Goal: Answer question/provide support

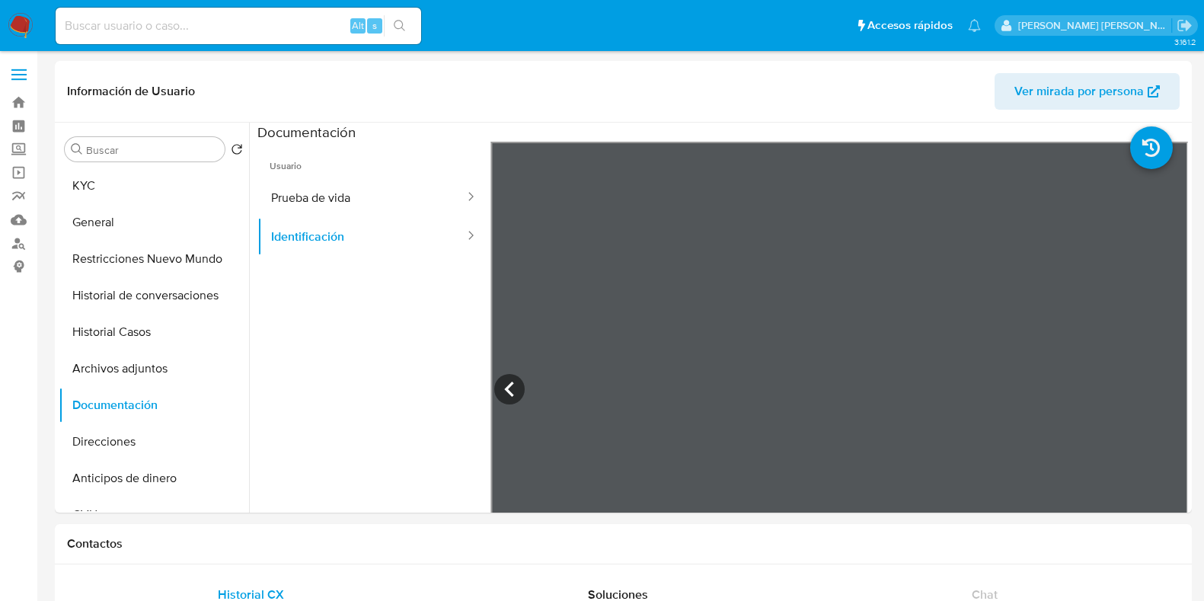
select select "10"
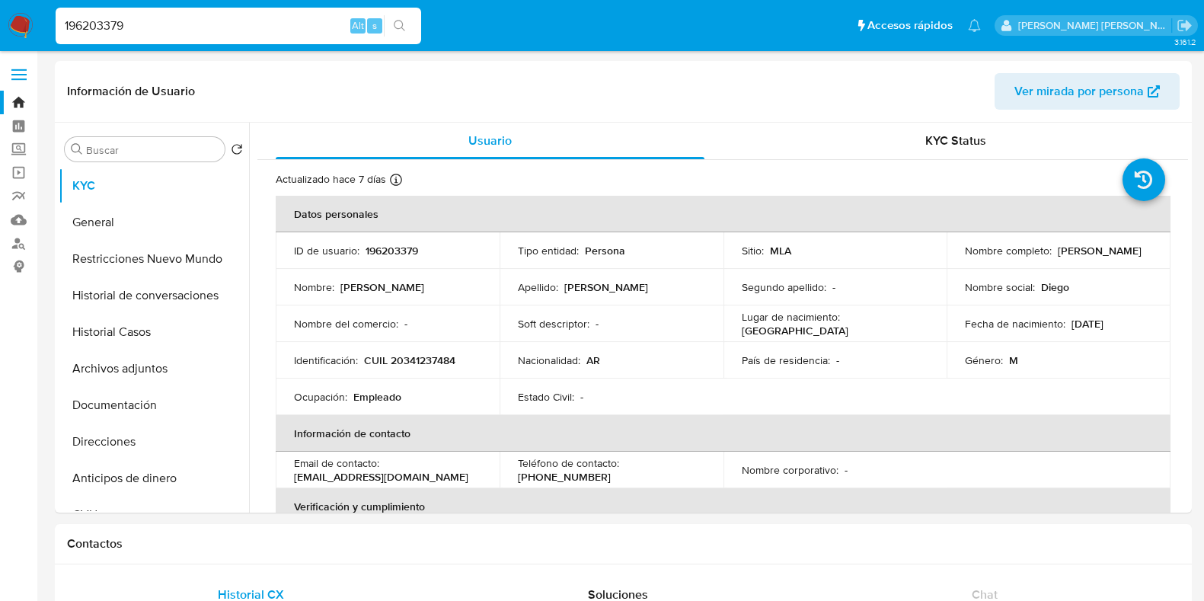
select select "10"
click at [158, 336] on button "Historial Casos" at bounding box center [148, 332] width 178 height 37
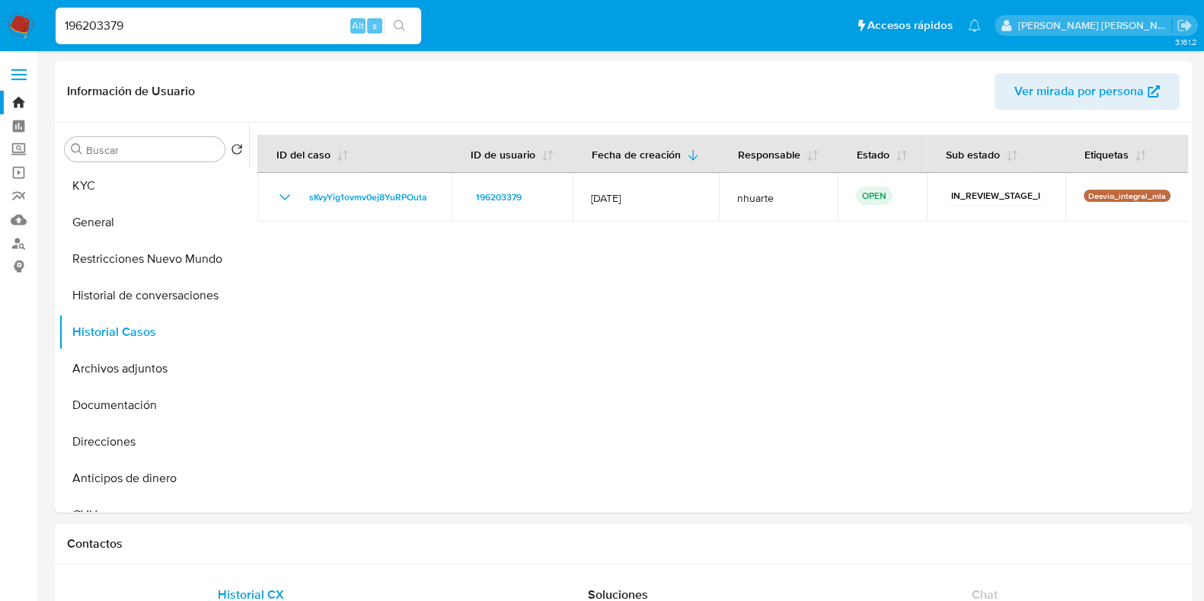
drag, startPoint x: 160, startPoint y: 21, endPoint x: 43, endPoint y: 20, distance: 117.3
click at [43, 20] on nav "Pausado Ver notificaciones 196203379 Alt s Accesos rápidos Presiona las siguien…" at bounding box center [602, 25] width 1204 height 51
paste input "510296827"
type input "510296827"
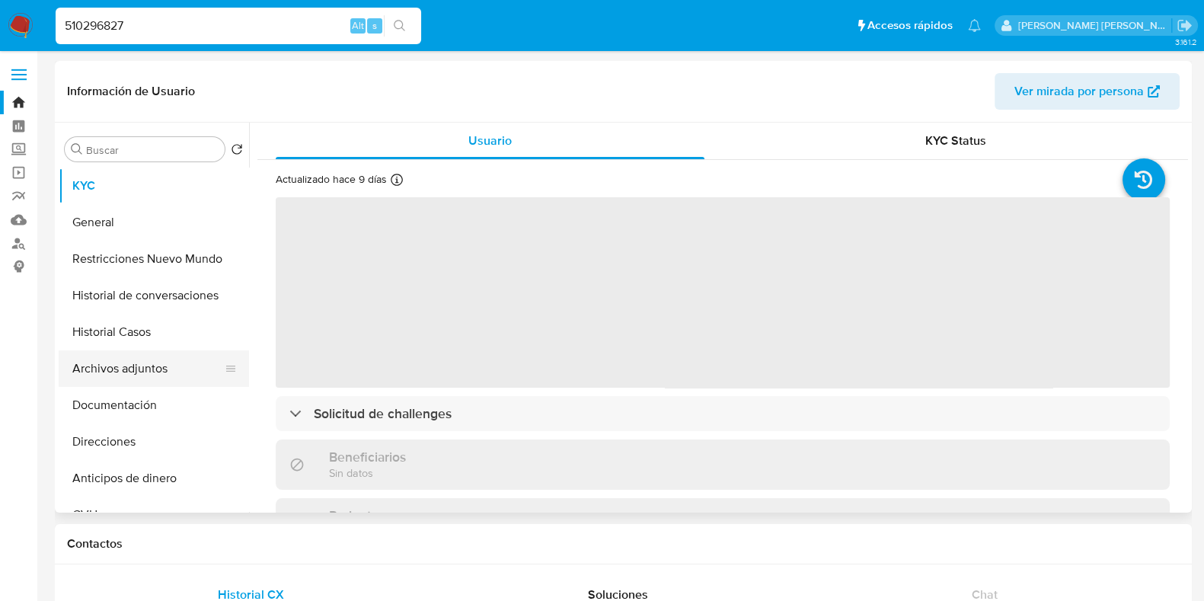
select select "10"
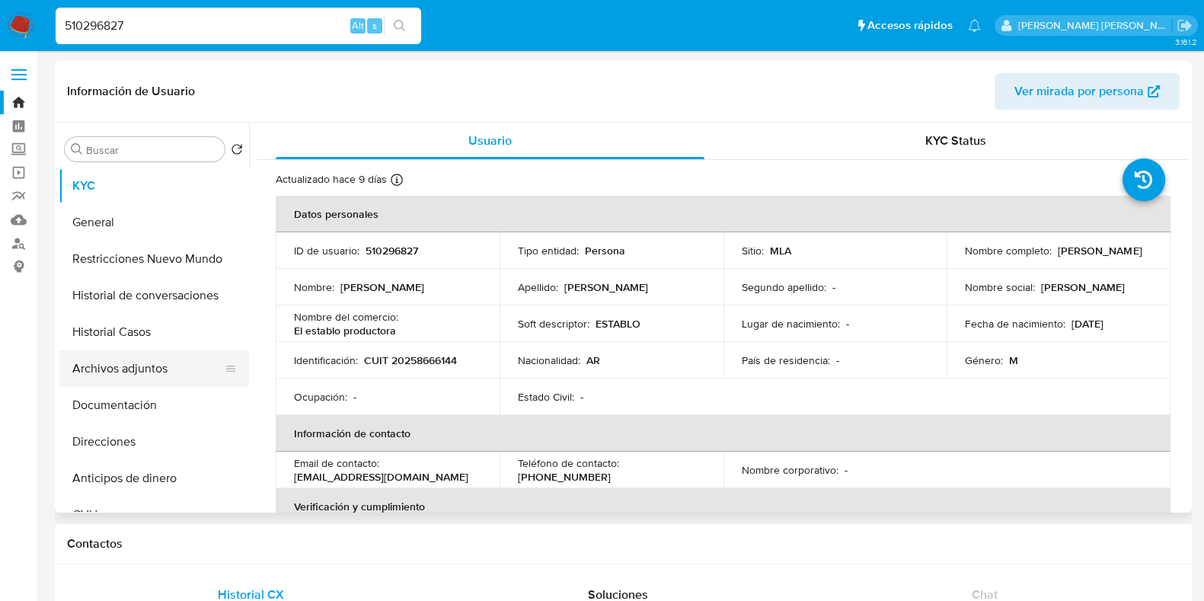
click at [202, 371] on button "Archivos adjuntos" at bounding box center [148, 368] width 178 height 37
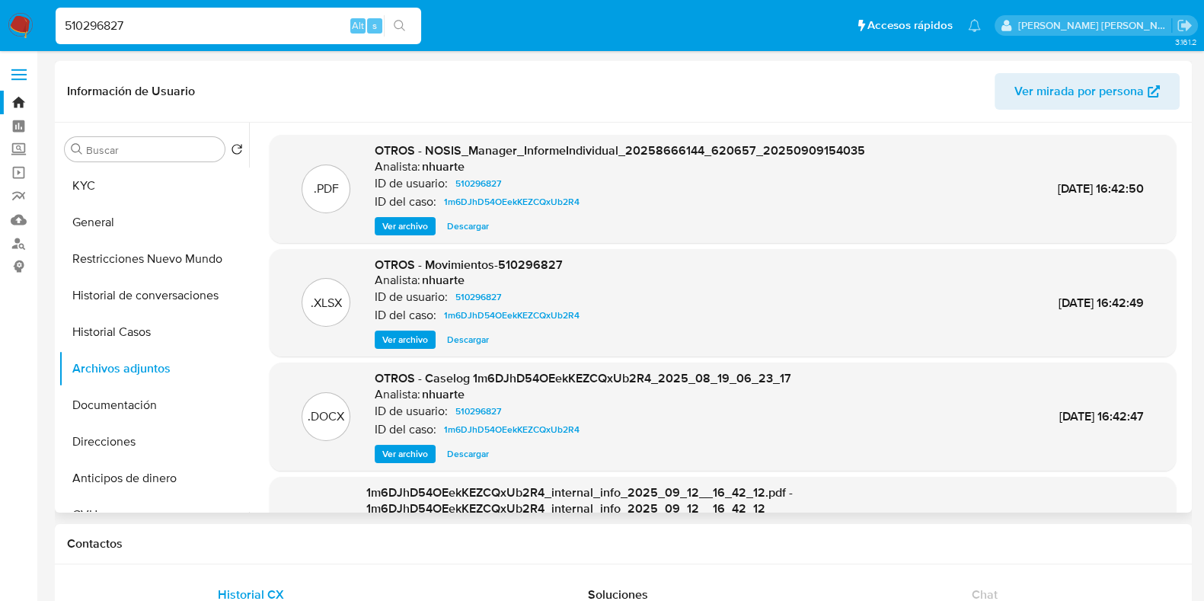
click at [402, 455] on span "Ver archivo" at bounding box center [405, 453] width 46 height 15
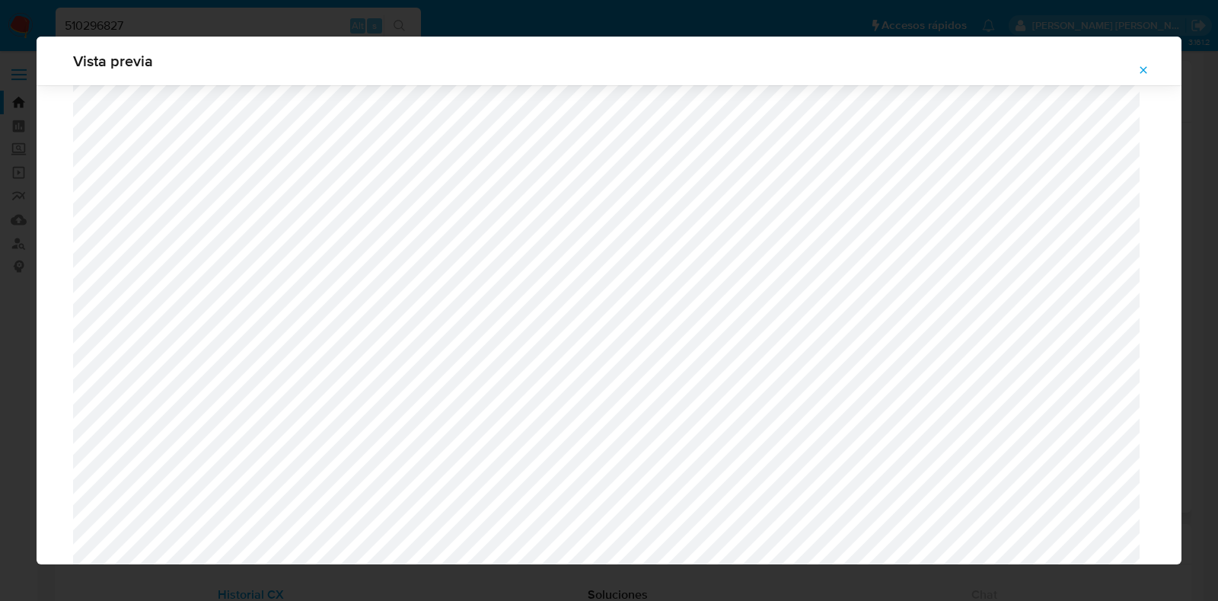
scroll to position [1705, 0]
click at [1146, 71] on icon "Attachment preview" at bounding box center [1143, 70] width 12 height 12
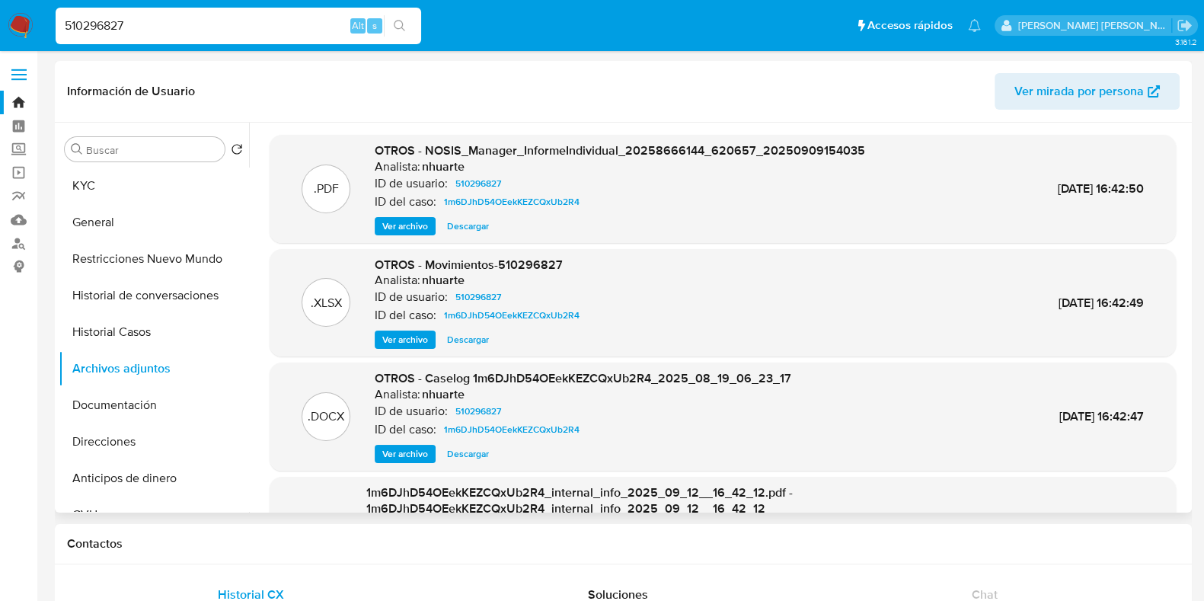
drag, startPoint x: 386, startPoint y: 460, endPoint x: 391, endPoint y: 453, distance: 8.7
click at [388, 459] on span "Ver archivo" at bounding box center [405, 453] width 46 height 15
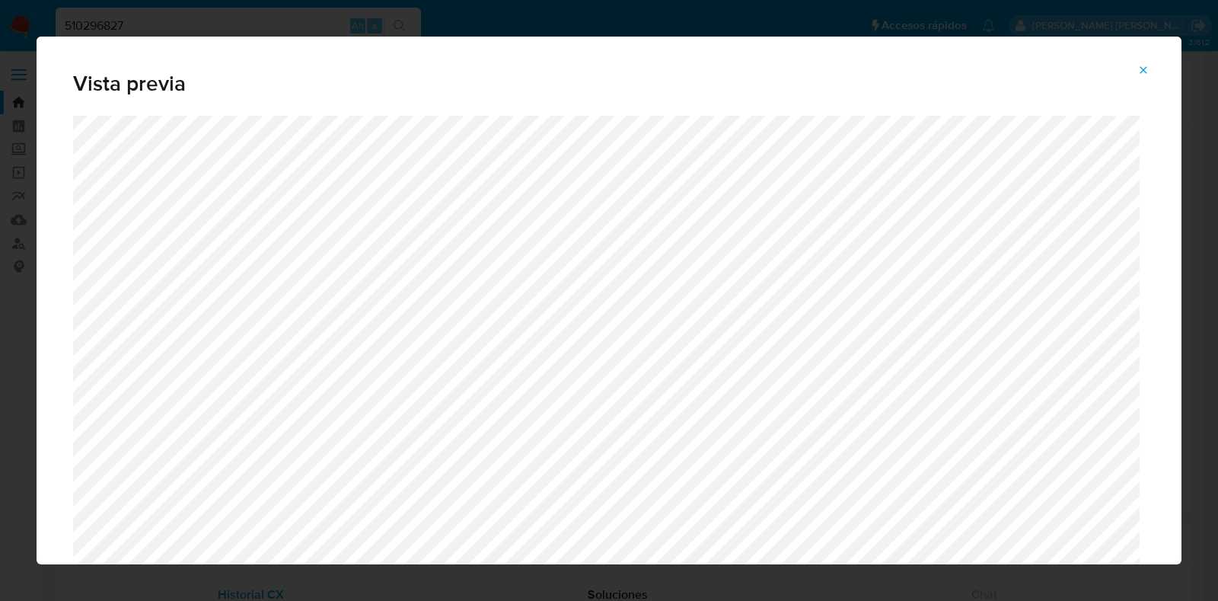
scroll to position [541, 0]
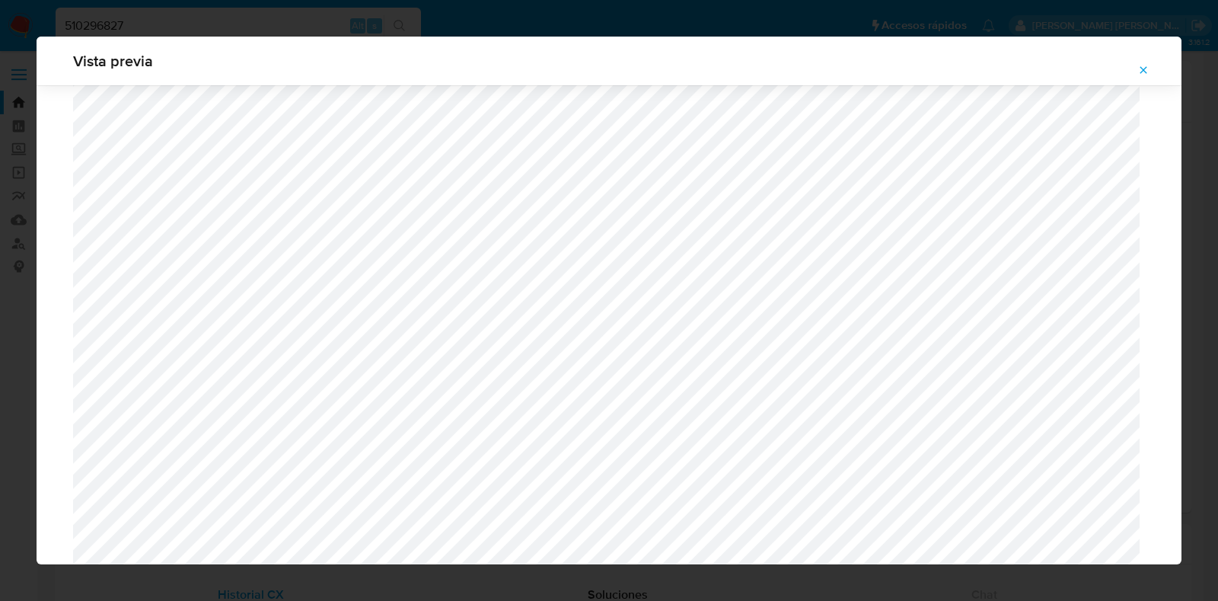
click at [1144, 73] on icon "Attachment preview" at bounding box center [1143, 70] width 12 height 12
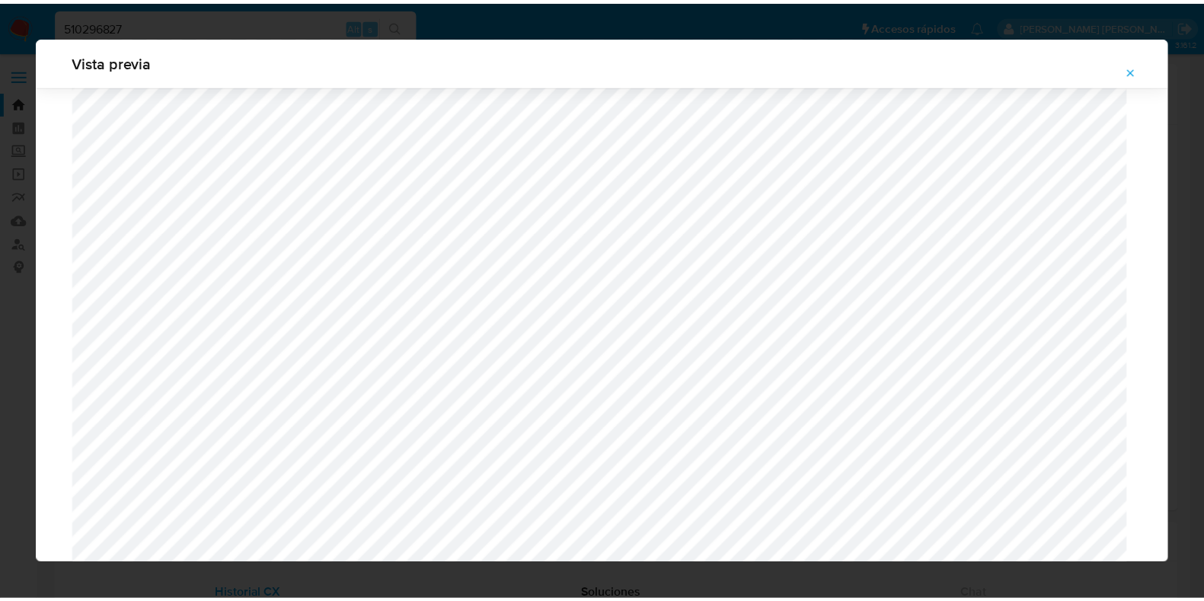
scroll to position [38, 0]
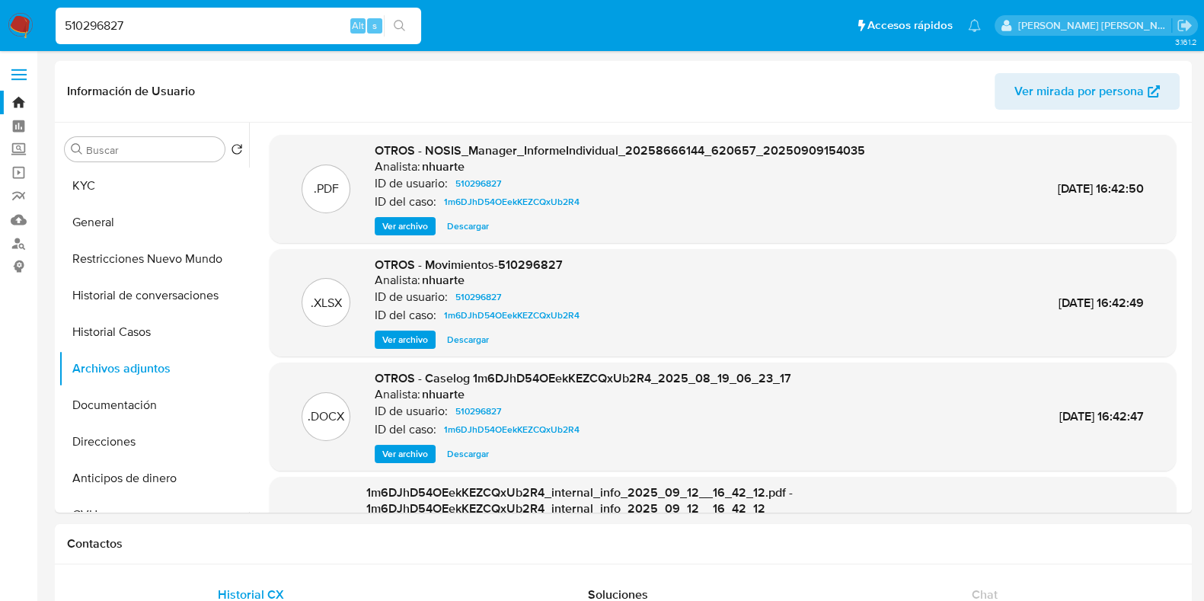
drag, startPoint x: 145, startPoint y: 27, endPoint x: 18, endPoint y: 28, distance: 126.4
click at [25, 28] on nav "Pausado Ver notificaciones 510296827 Alt s Accesos rápidos Presiona las siguien…" at bounding box center [602, 25] width 1204 height 51
paste input "134026988"
type input "134026988"
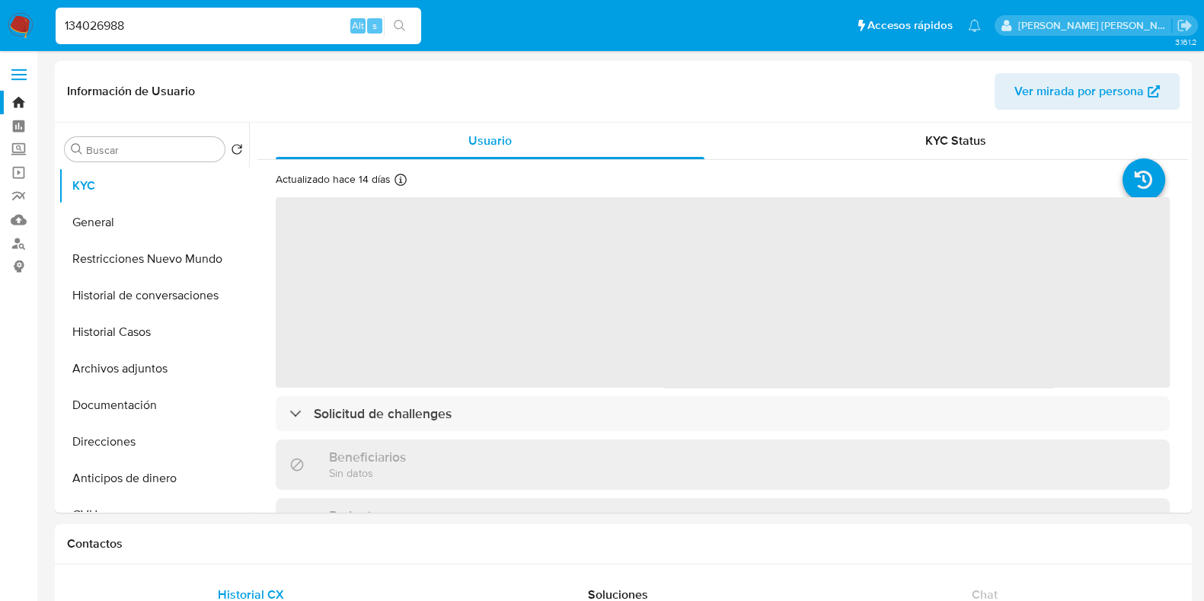
select select "10"
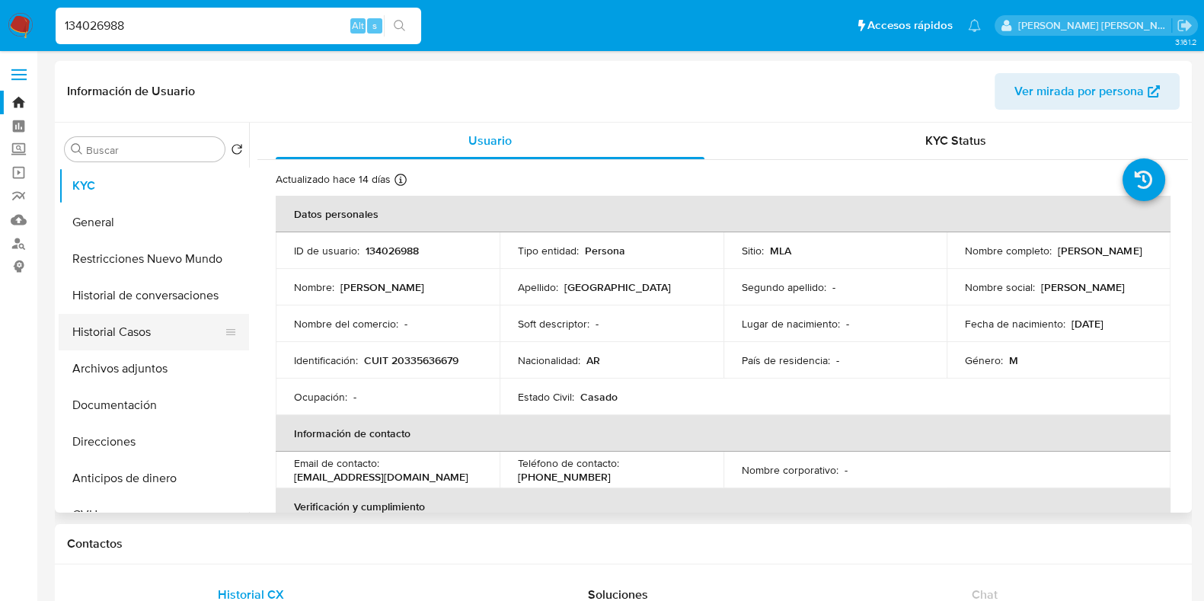
click at [155, 337] on button "Historial Casos" at bounding box center [148, 332] width 178 height 37
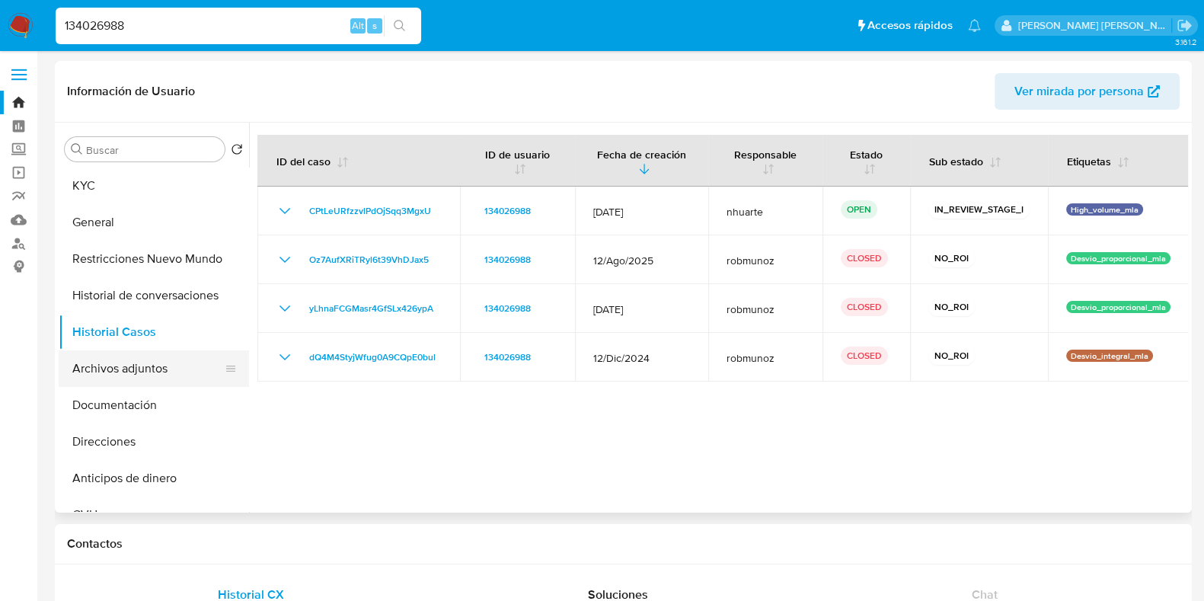
click at [168, 360] on button "Archivos adjuntos" at bounding box center [148, 368] width 178 height 37
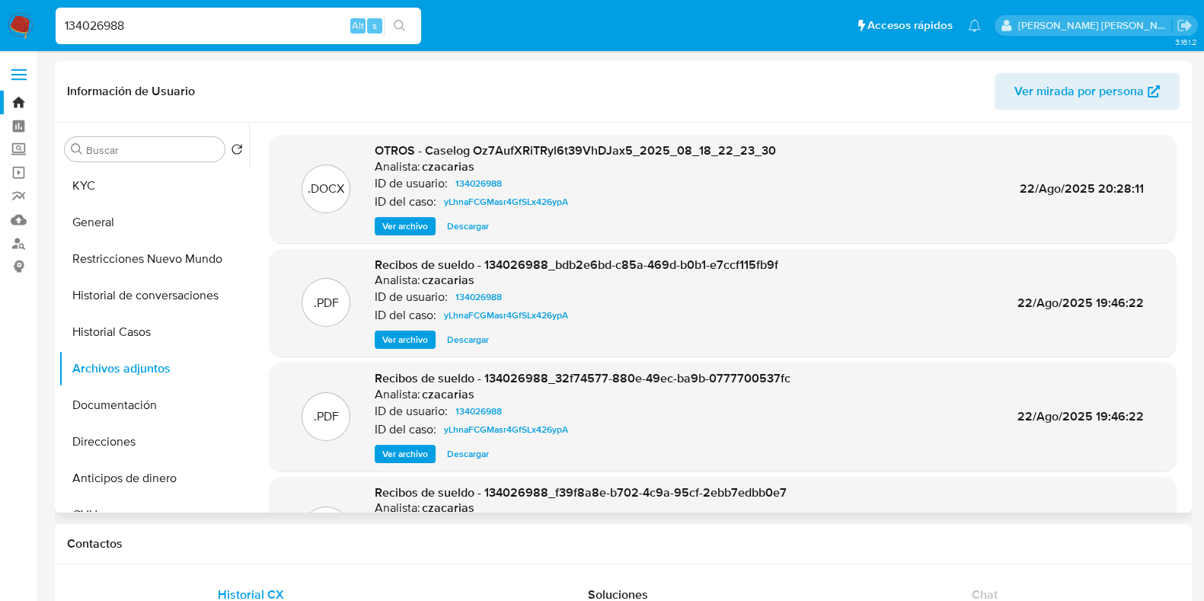
click at [423, 234] on span "Ver archivo" at bounding box center [405, 226] width 46 height 15
click at [192, 333] on button "Historial Casos" at bounding box center [148, 332] width 178 height 37
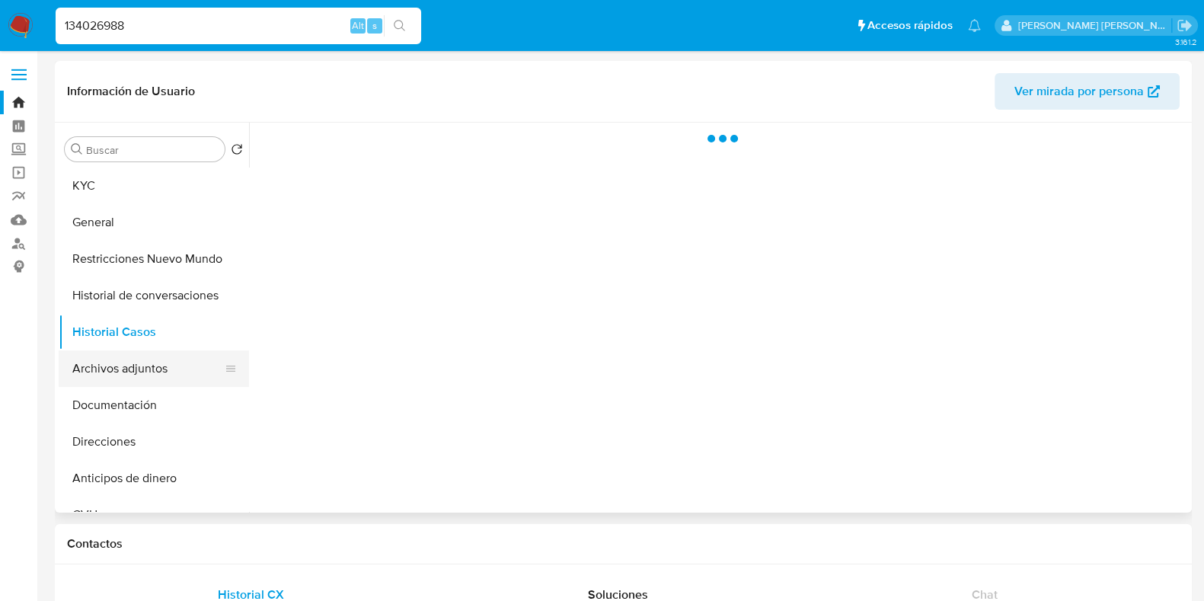
click at [187, 371] on button "Archivos adjuntos" at bounding box center [148, 368] width 178 height 37
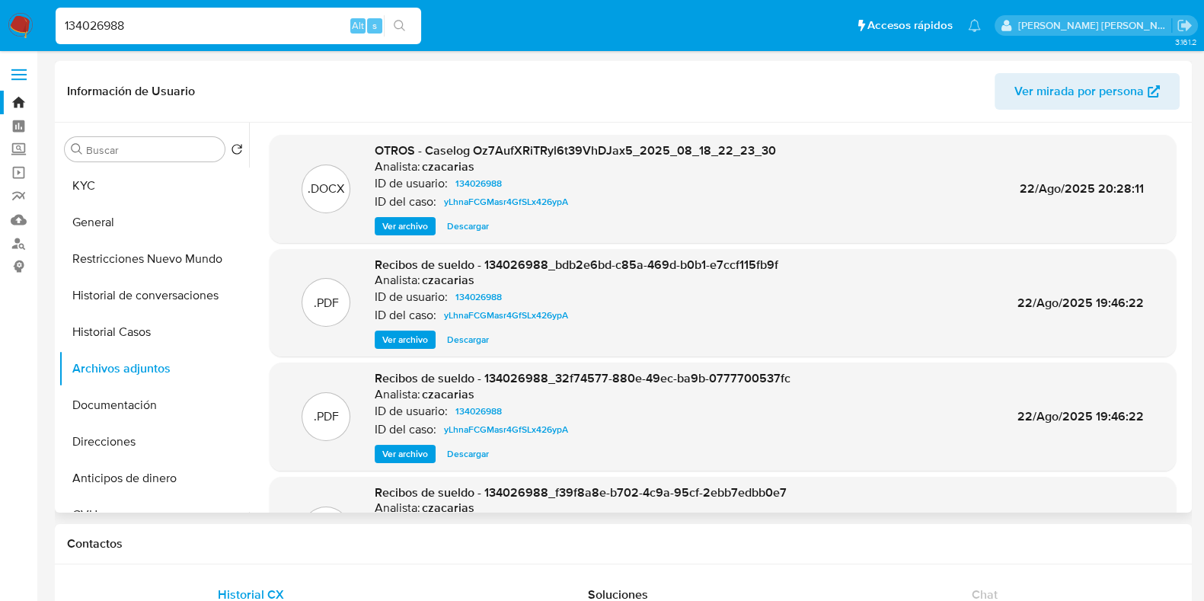
click at [413, 225] on span "Ver archivo" at bounding box center [405, 226] width 46 height 15
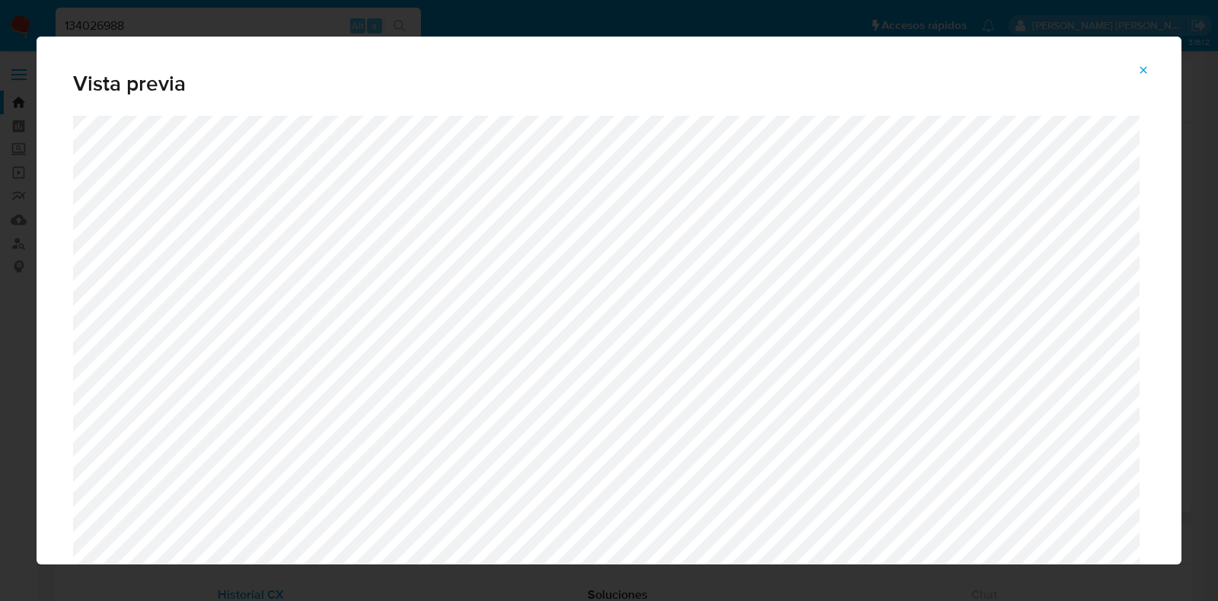
click at [1143, 72] on icon "Attachment preview" at bounding box center [1143, 70] width 12 height 12
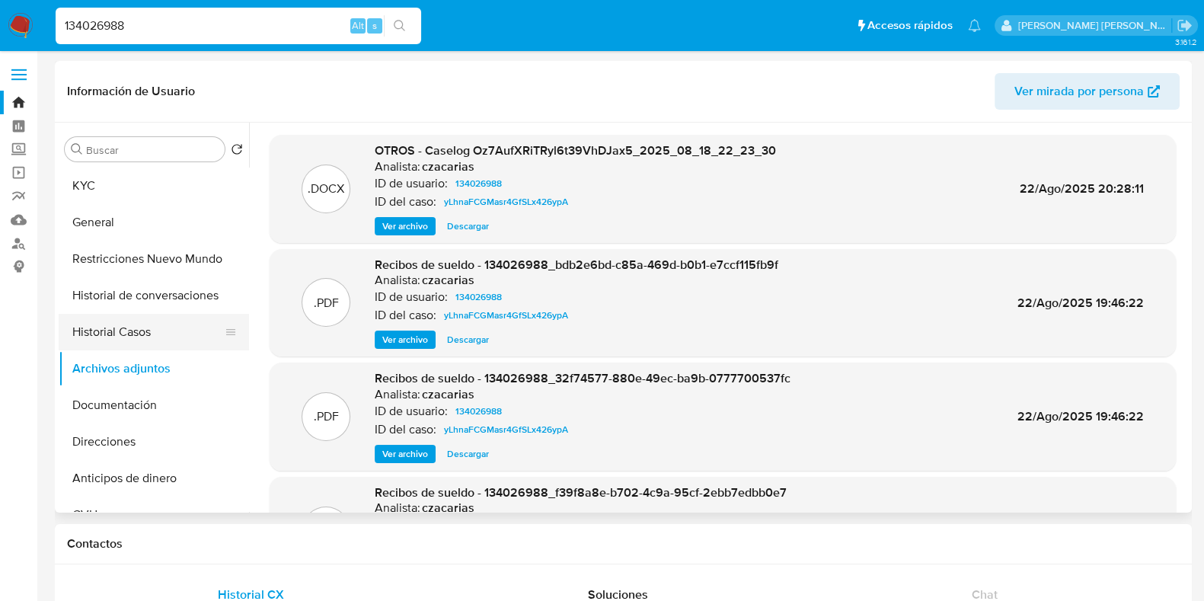
click at [122, 329] on button "Historial Casos" at bounding box center [148, 332] width 178 height 37
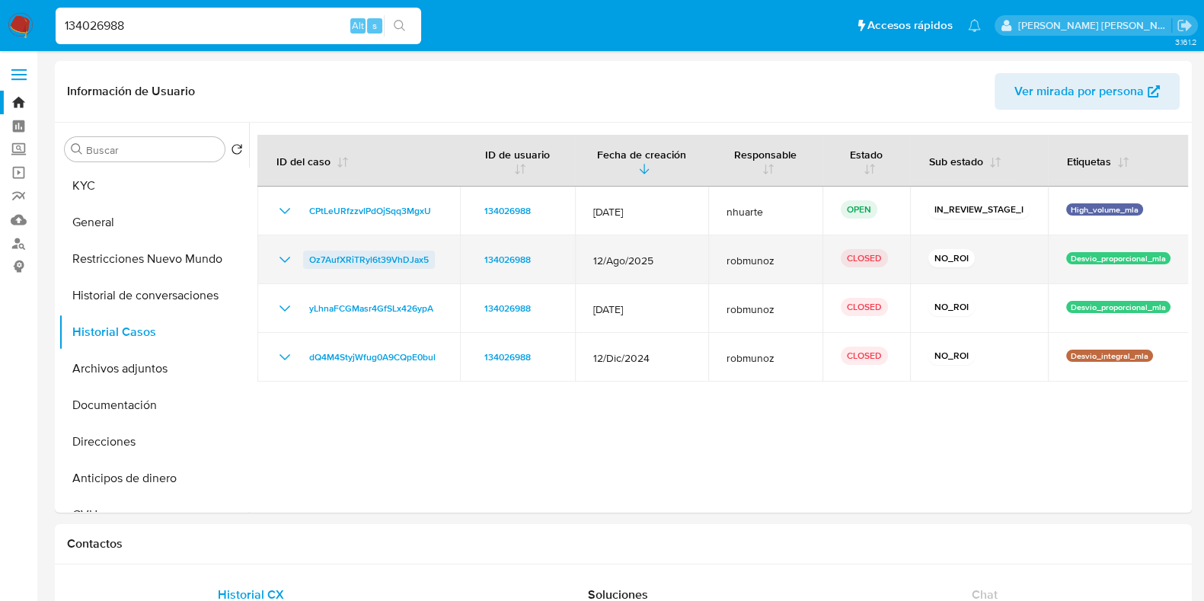
click at [415, 265] on span "Oz7AufXRiTRyl6t39VhDJax5" at bounding box center [369, 259] width 120 height 18
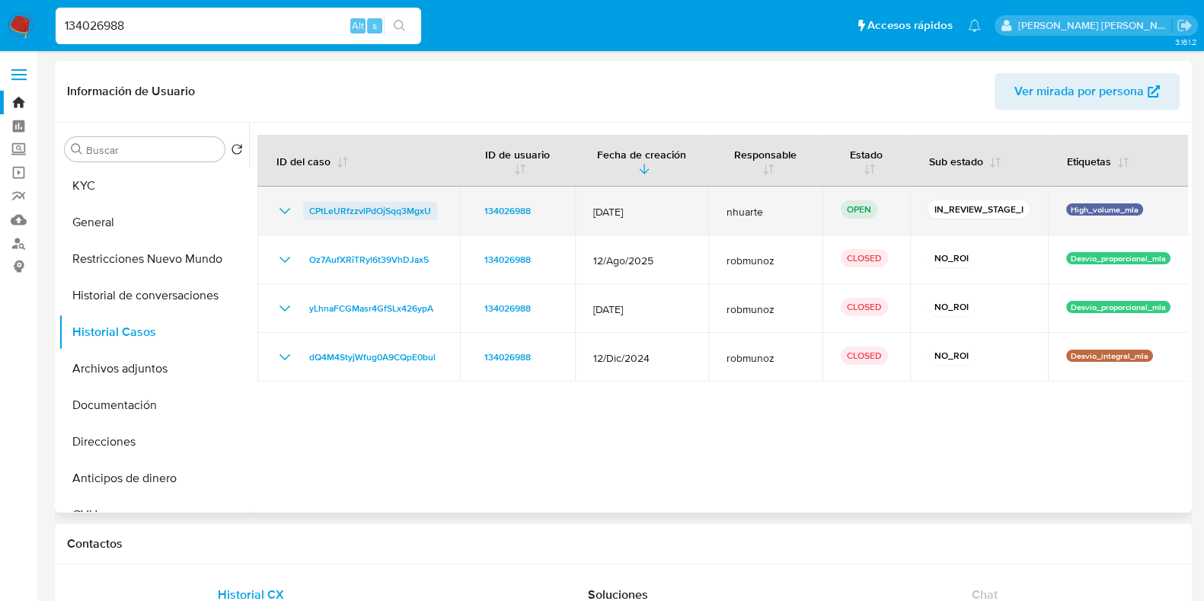
click at [362, 212] on span "CPtLeURfzzvlPdOjSqq3MgxU" at bounding box center [370, 211] width 122 height 18
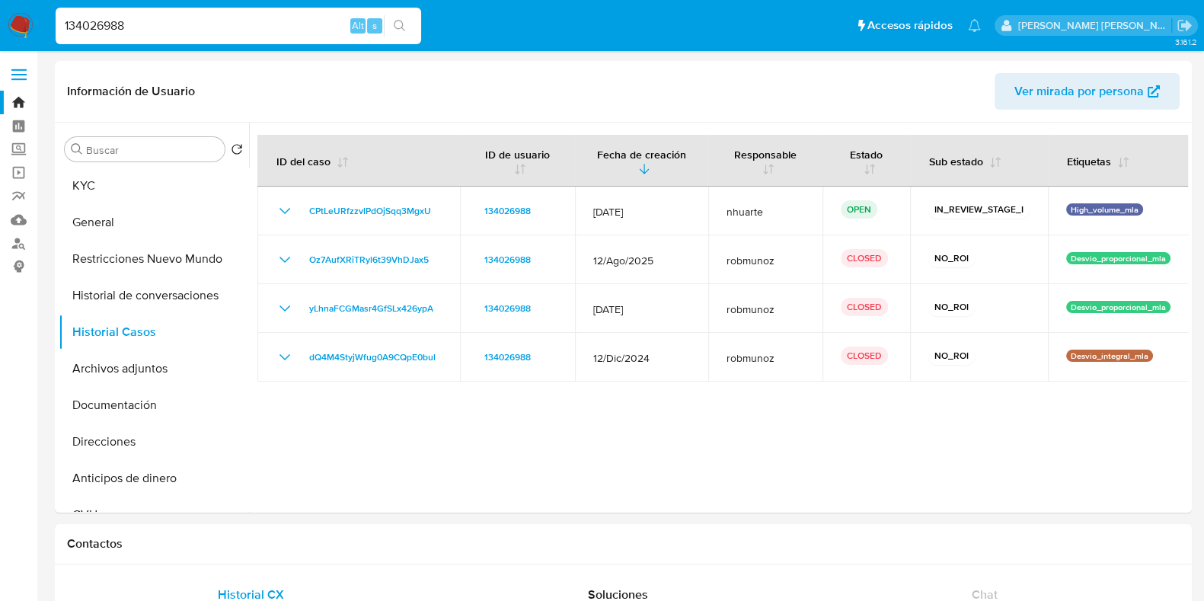
drag, startPoint x: 141, startPoint y: 18, endPoint x: 5, endPoint y: 11, distance: 135.7
click at [5, 11] on nav "Pausado Ver notificaciones 134026988 Alt s Accesos rápidos Presiona las siguien…" at bounding box center [602, 25] width 1204 height 51
paste input "99322804"
type input "99322804"
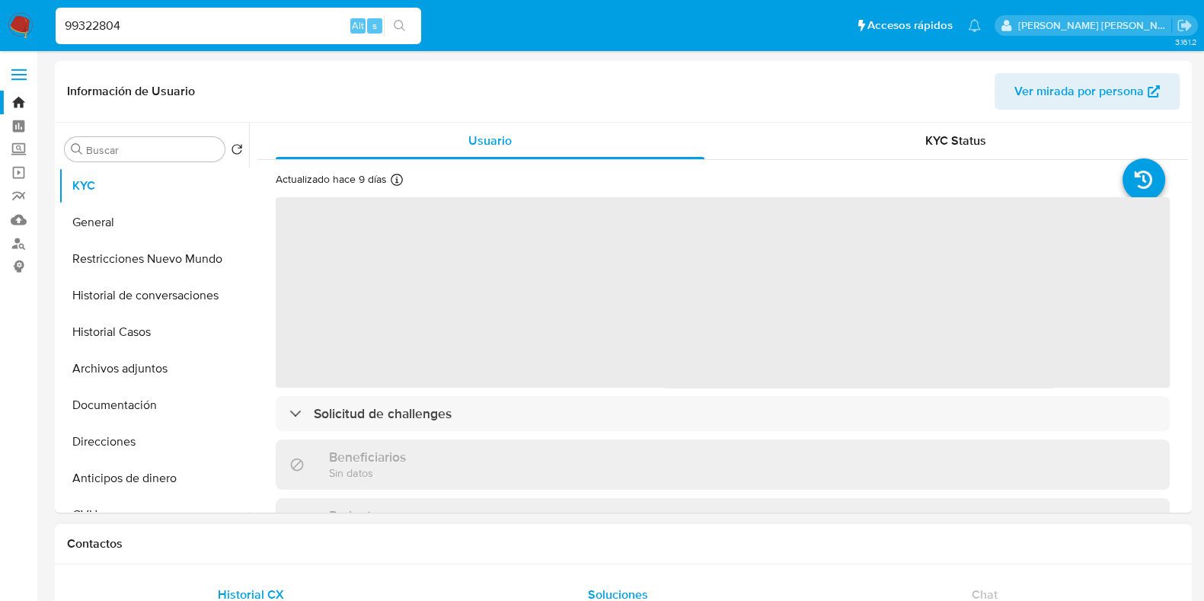
select select "10"
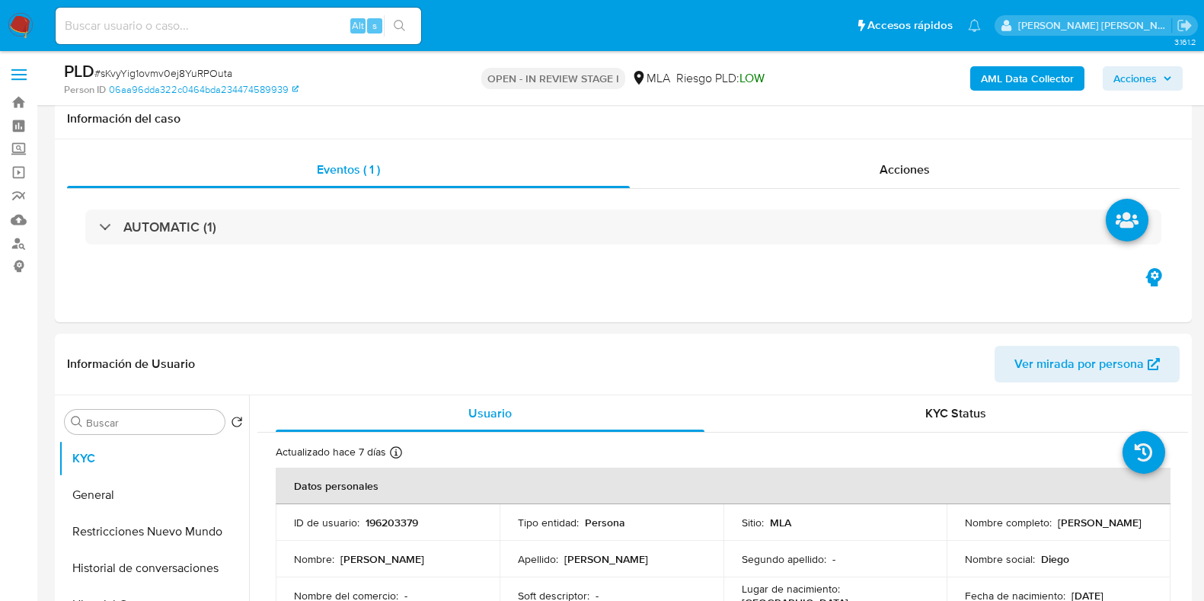
select select "10"
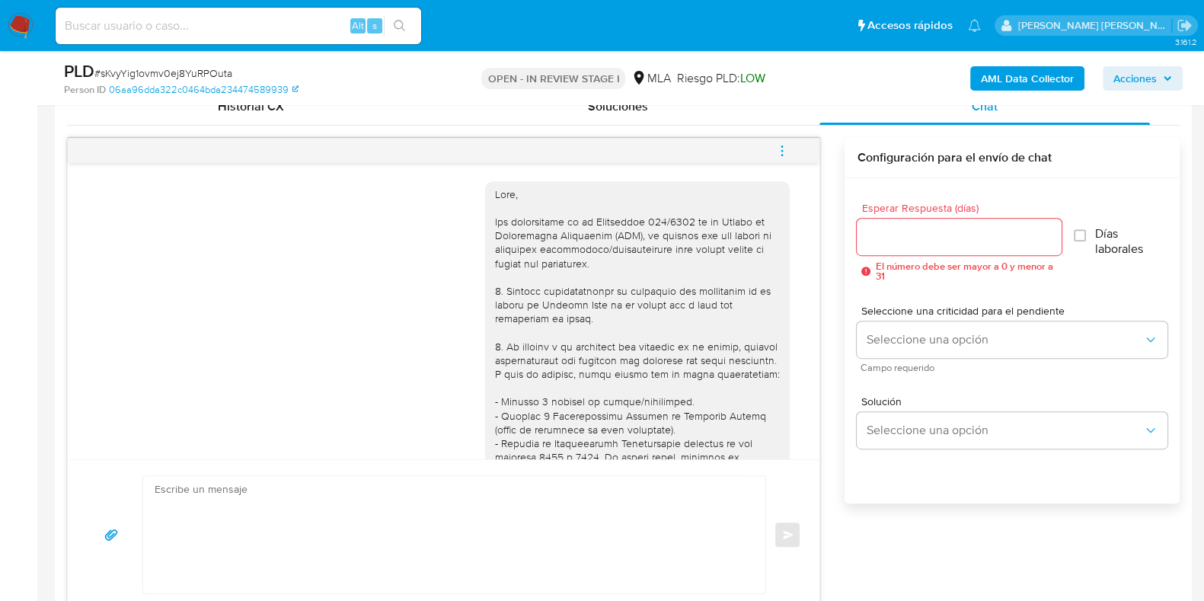
scroll to position [830, 0]
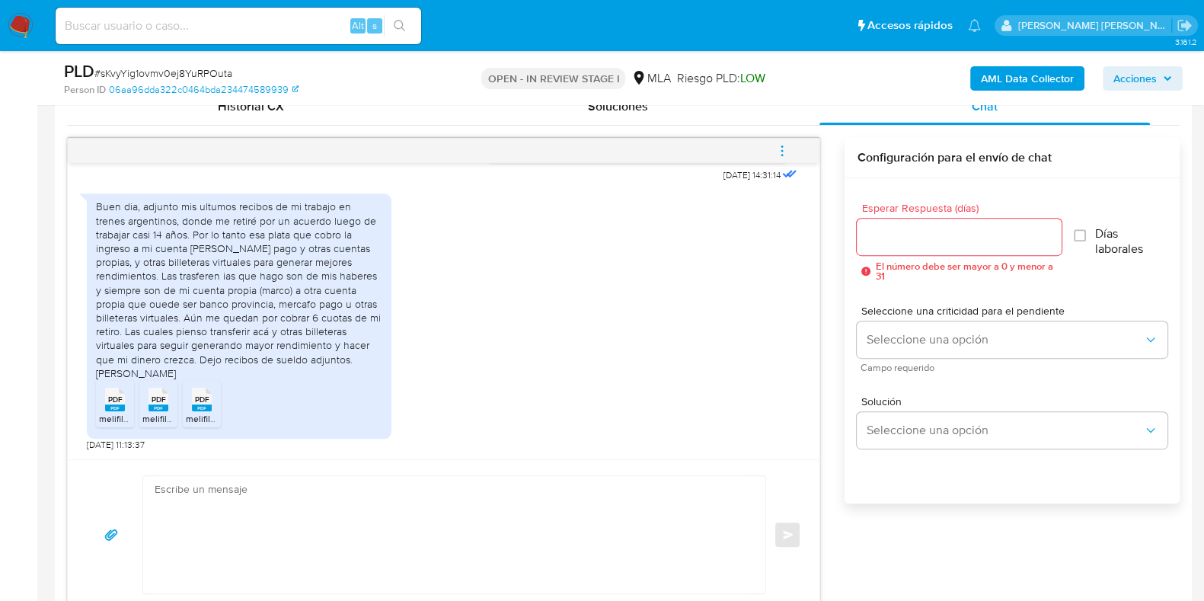
click at [552, 398] on div "Buen dia, adjunto mis ultumos recibos de mi trabajo en trenes argentinos, donde…" at bounding box center [443, 318] width 713 height 265
paste textarea "Hola, ¡Muchas gracias por tu respuesta! Confirmamos la recepción de la document…"
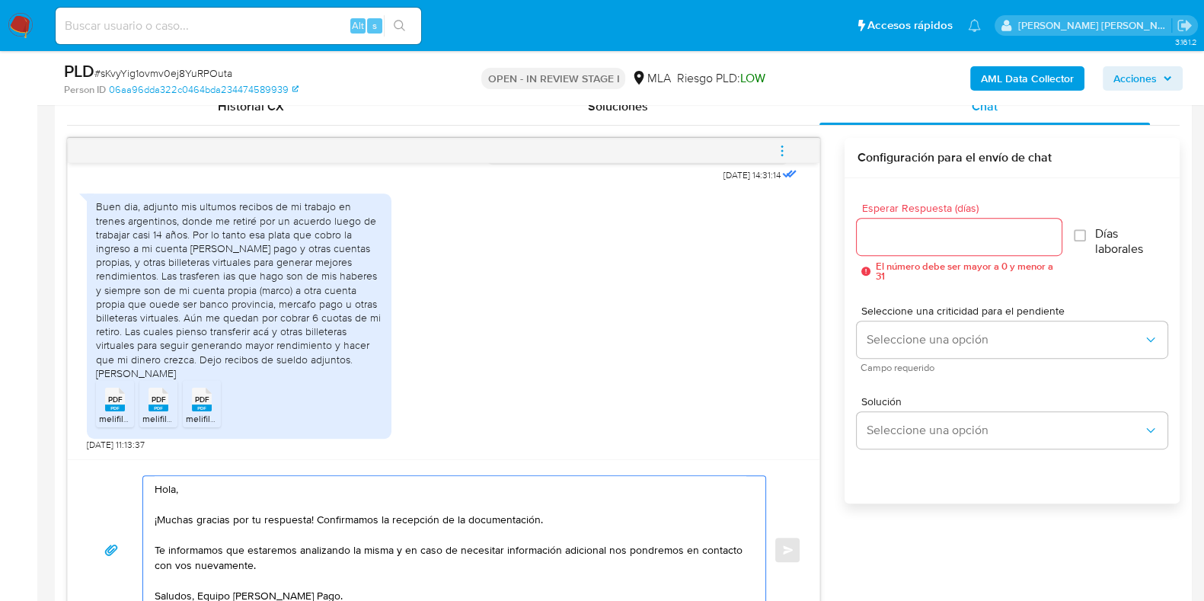
scroll to position [777, 0]
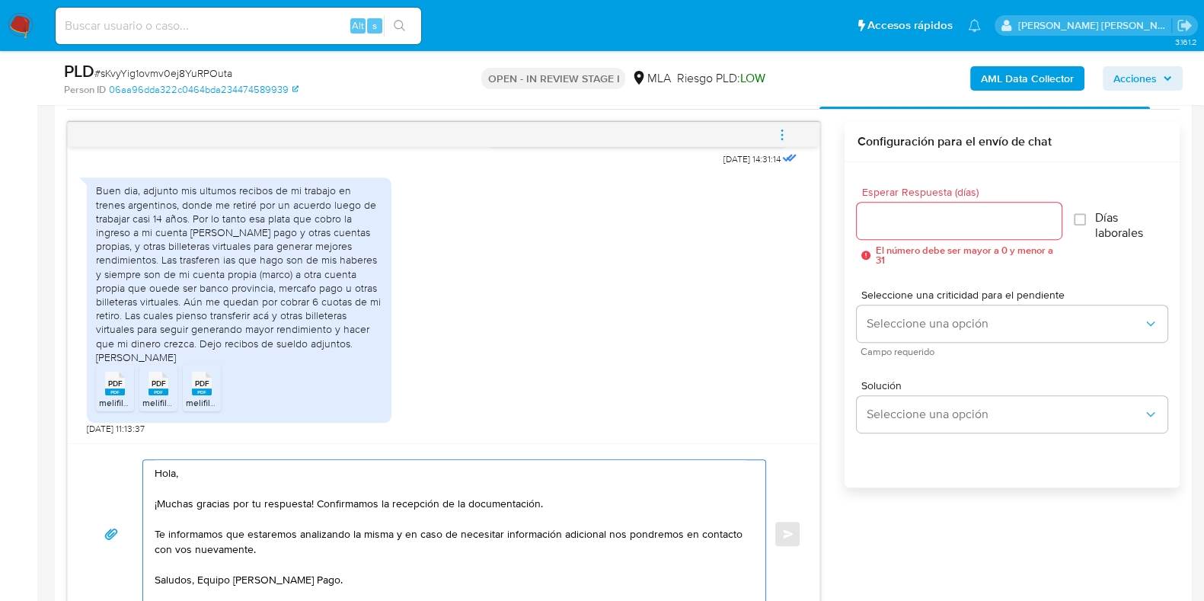
type textarea "Hola, ¡Muchas gracias por tu respuesta! Confirmamos la recepción de la document…"
click at [879, 224] on input "Esperar Respuesta (días)" at bounding box center [958, 221] width 204 height 20
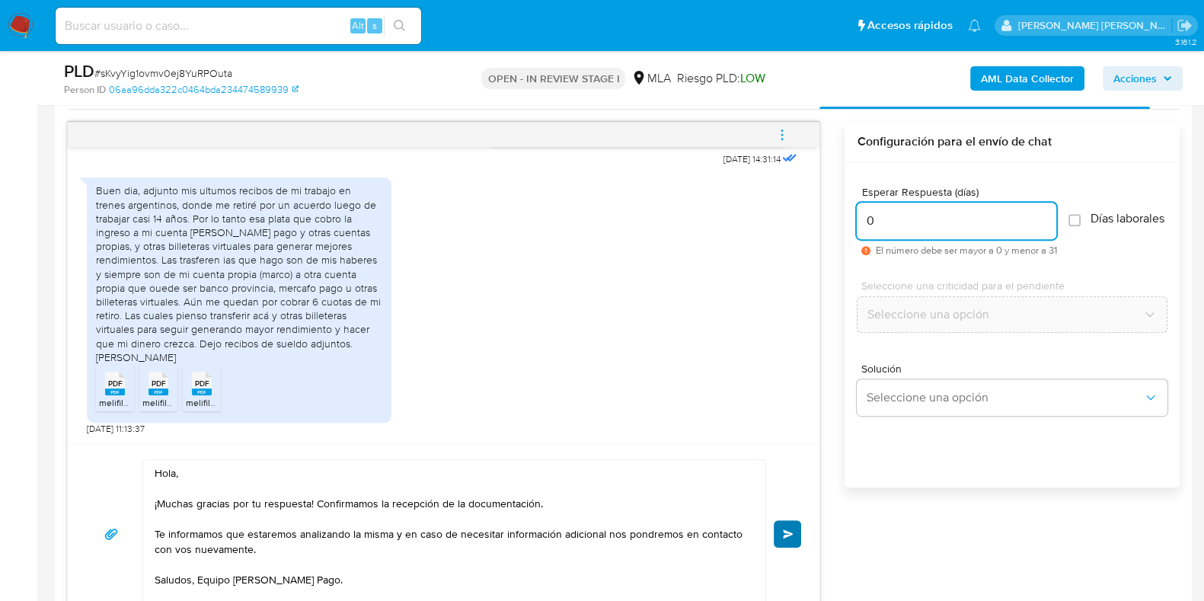
type input "0"
click at [783, 529] on span "Enviar" at bounding box center [788, 533] width 11 height 9
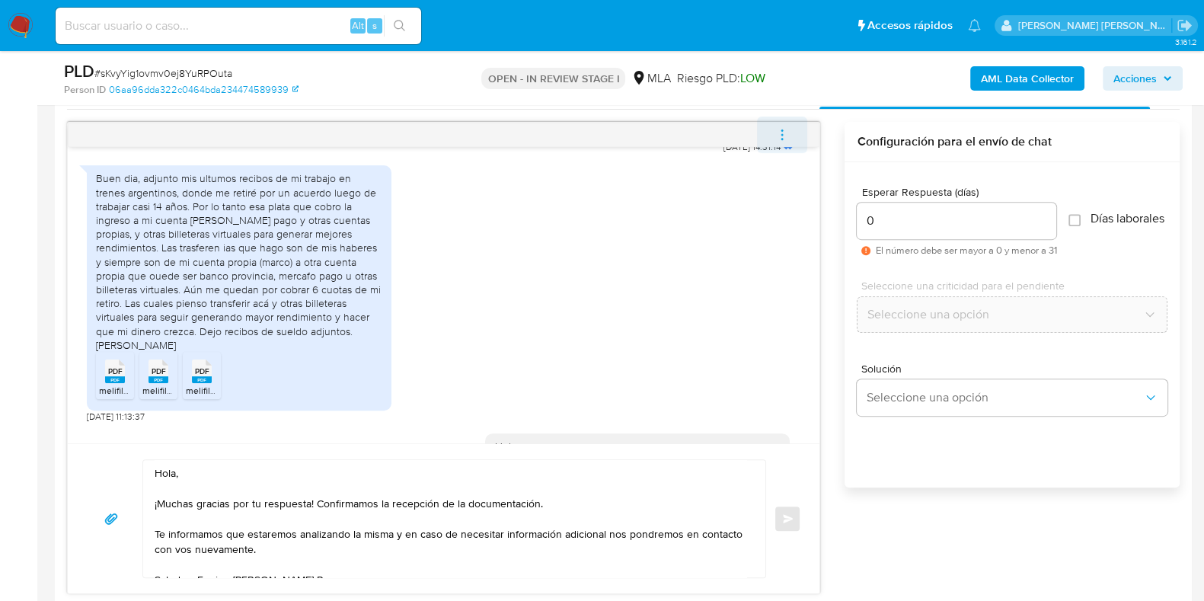
scroll to position [1013, 0]
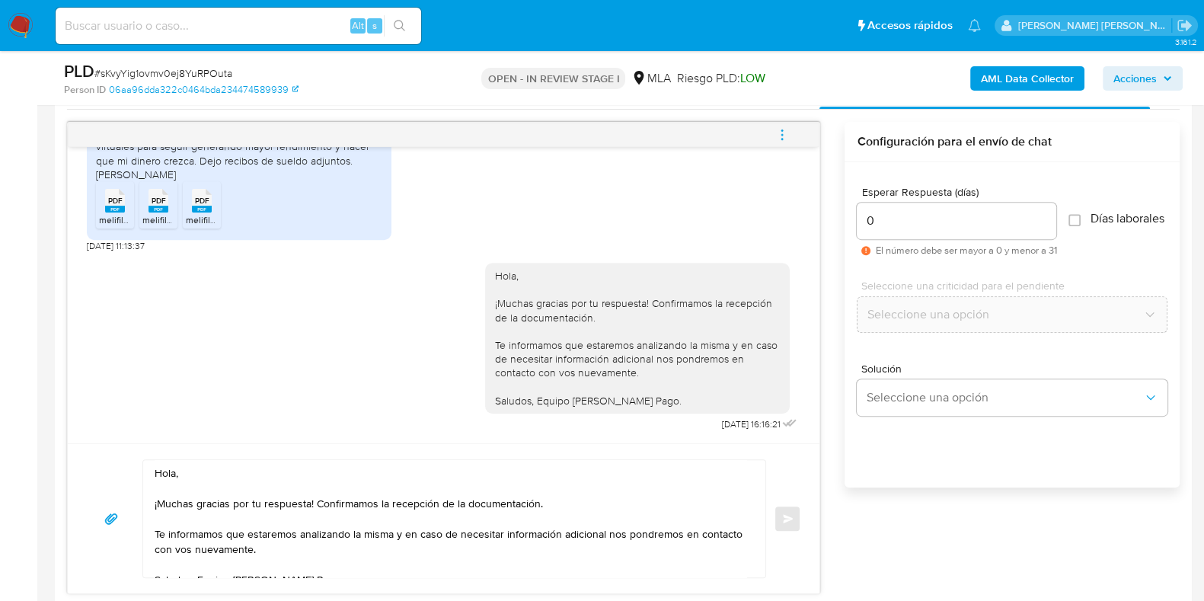
click at [783, 129] on icon "menu-action" at bounding box center [782, 130] width 2 height 2
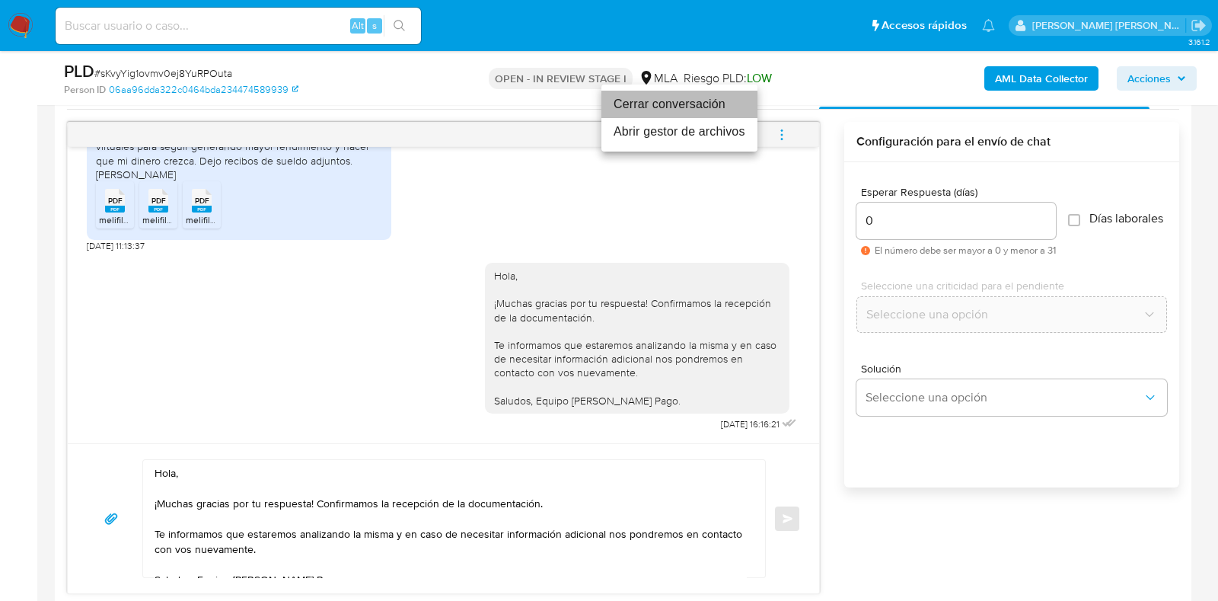
click at [679, 104] on li "Cerrar conversación" at bounding box center [679, 104] width 156 height 27
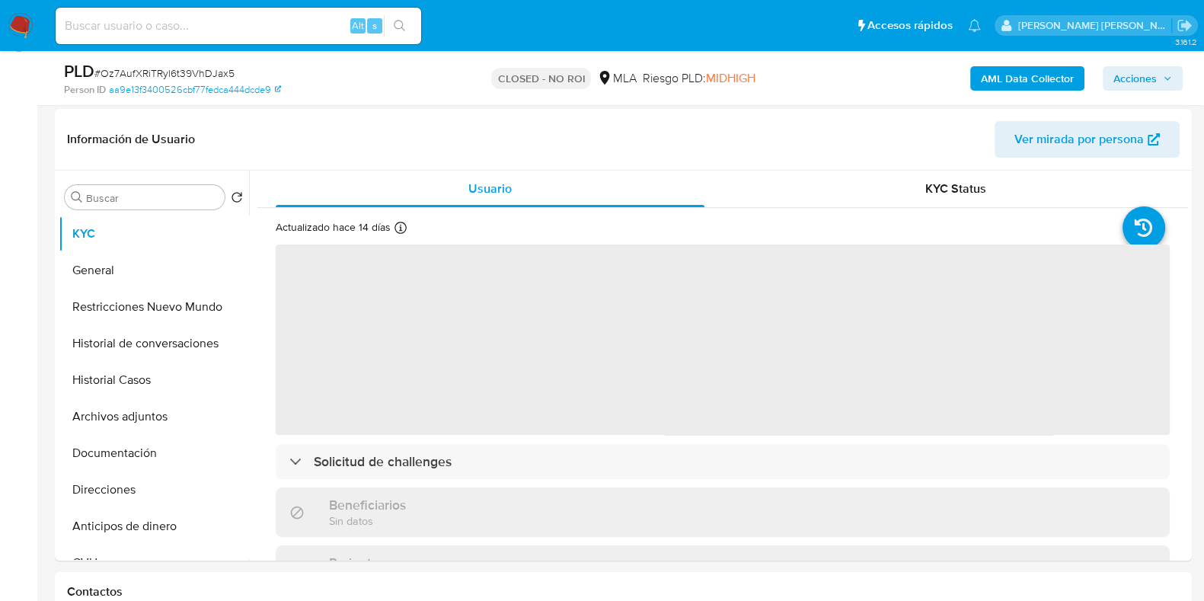
scroll to position [380, 0]
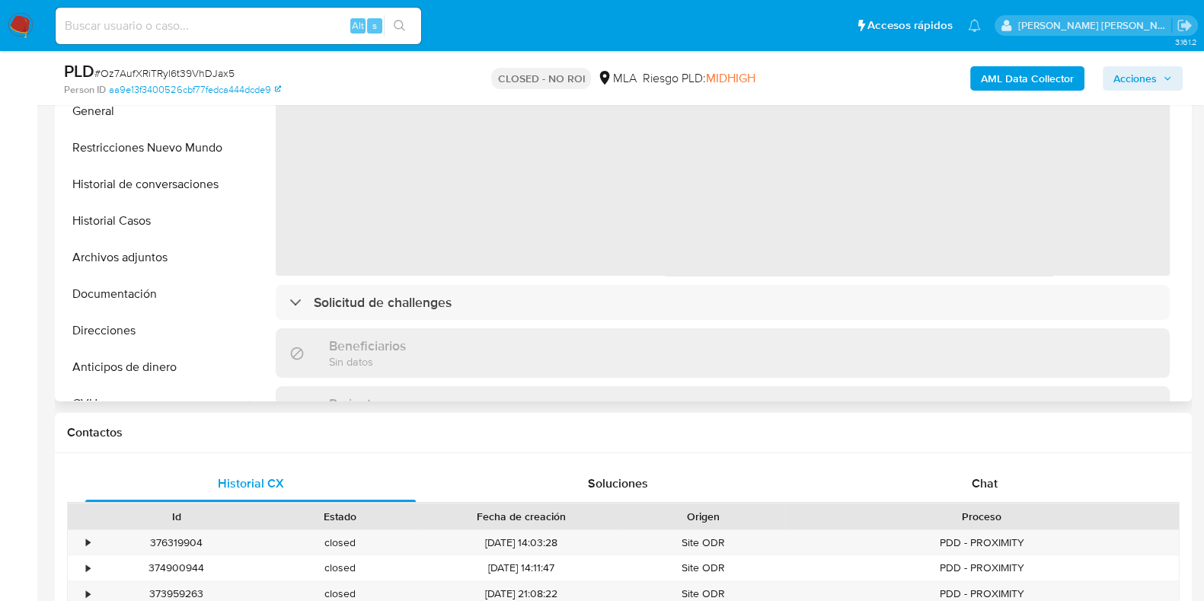
select select "10"
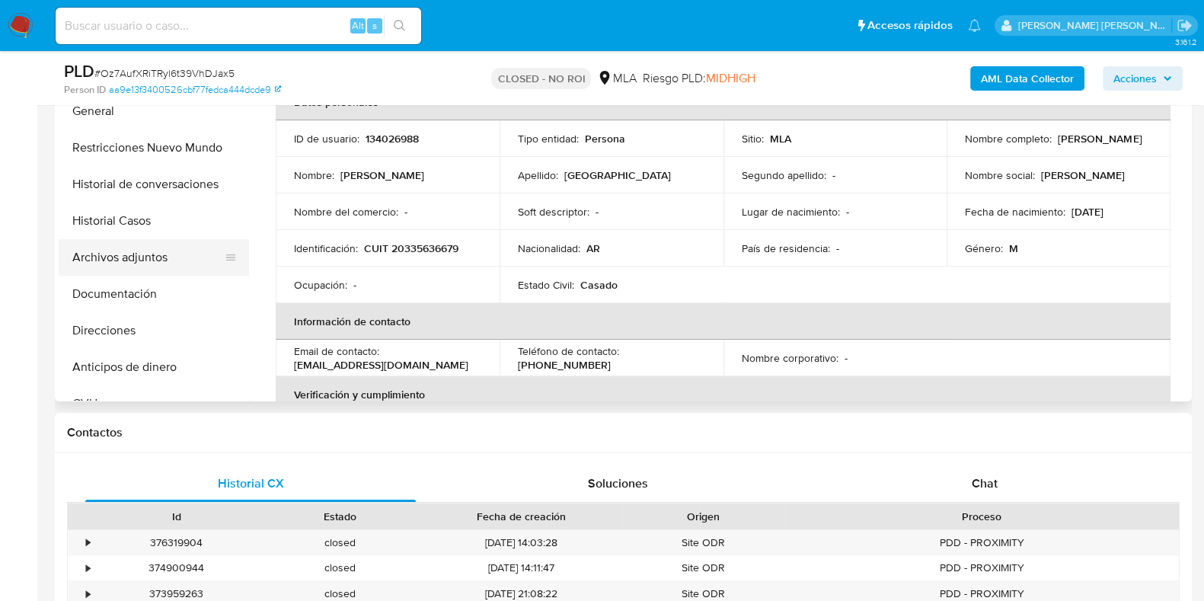
click at [148, 264] on button "Archivos adjuntos" at bounding box center [148, 257] width 178 height 37
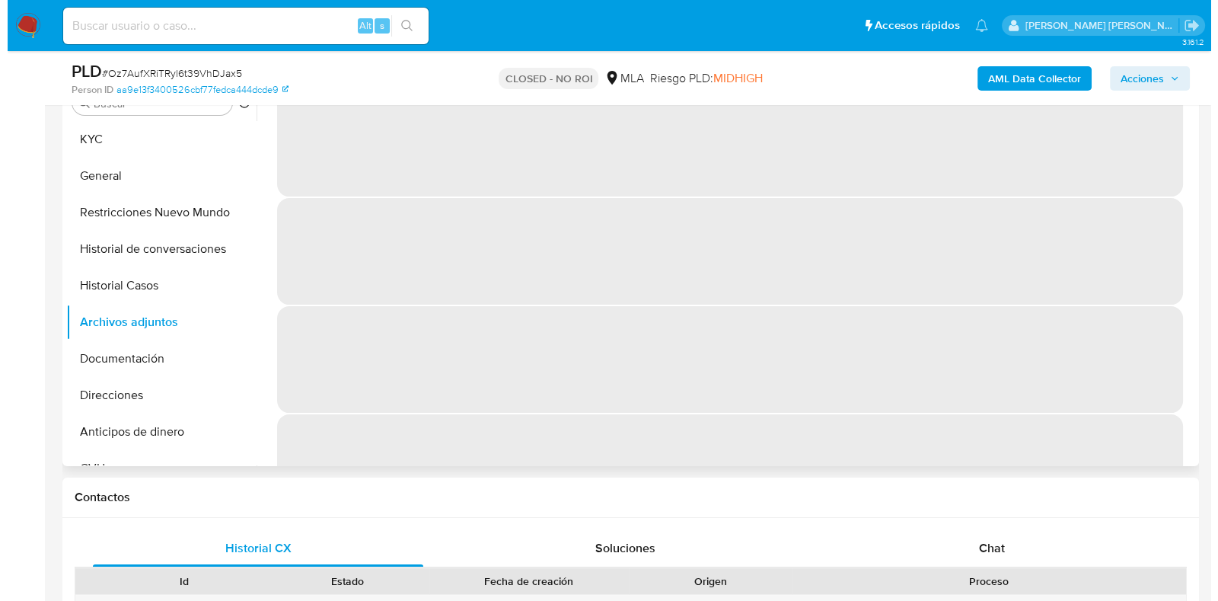
scroll to position [285, 0]
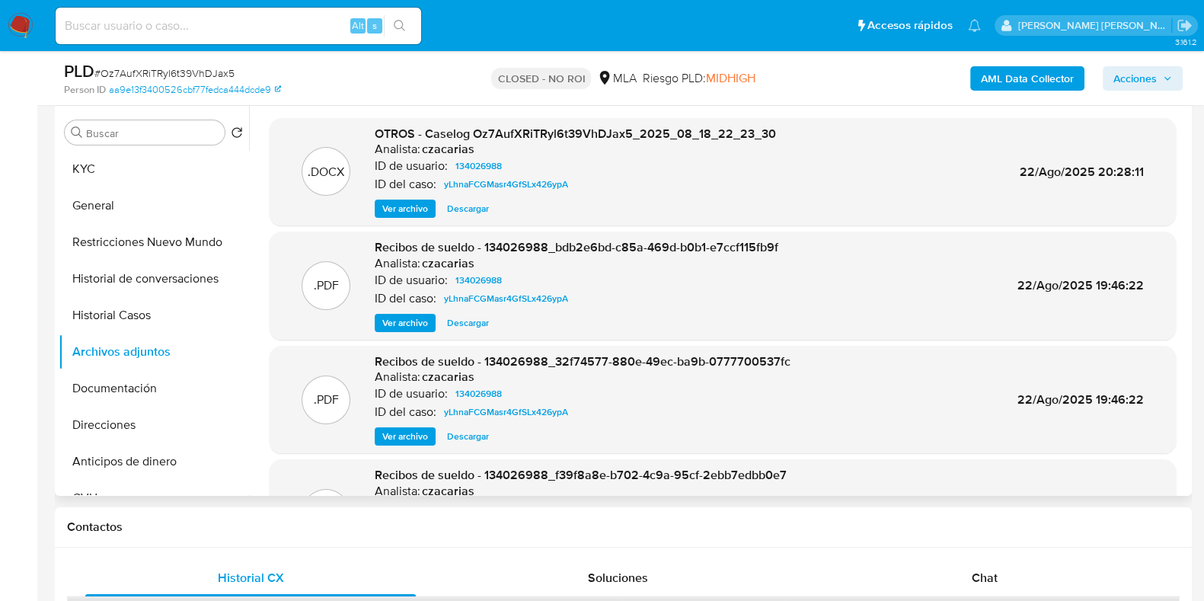
click at [410, 213] on span "Ver archivo" at bounding box center [405, 208] width 46 height 15
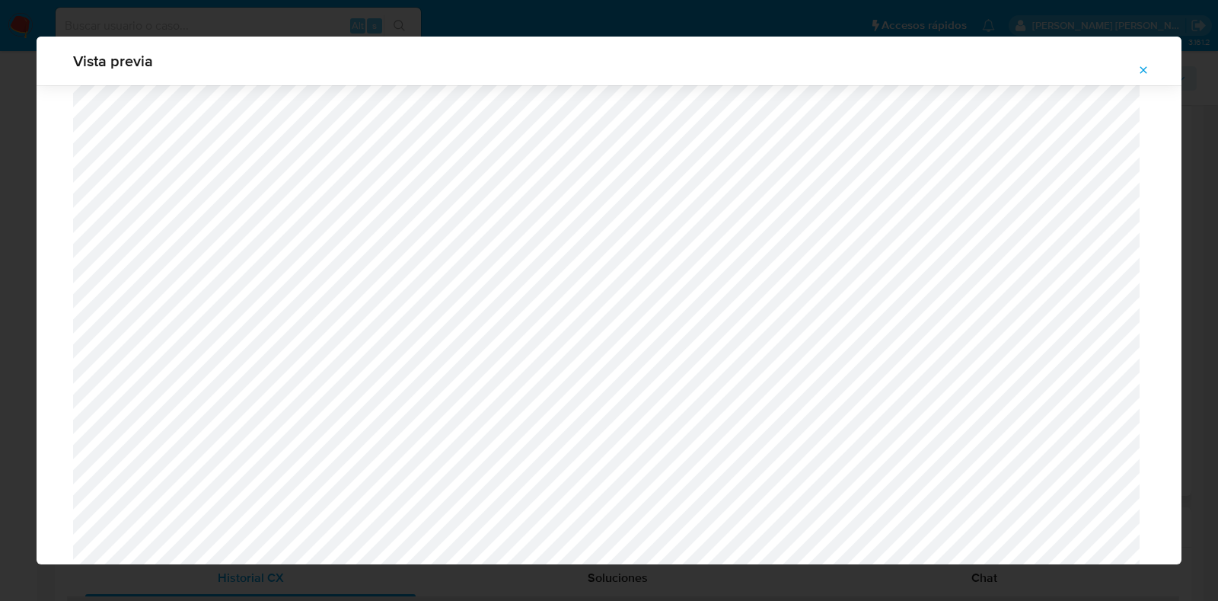
scroll to position [541, 0]
click at [1147, 70] on icon "Attachment preview" at bounding box center [1143, 70] width 12 height 12
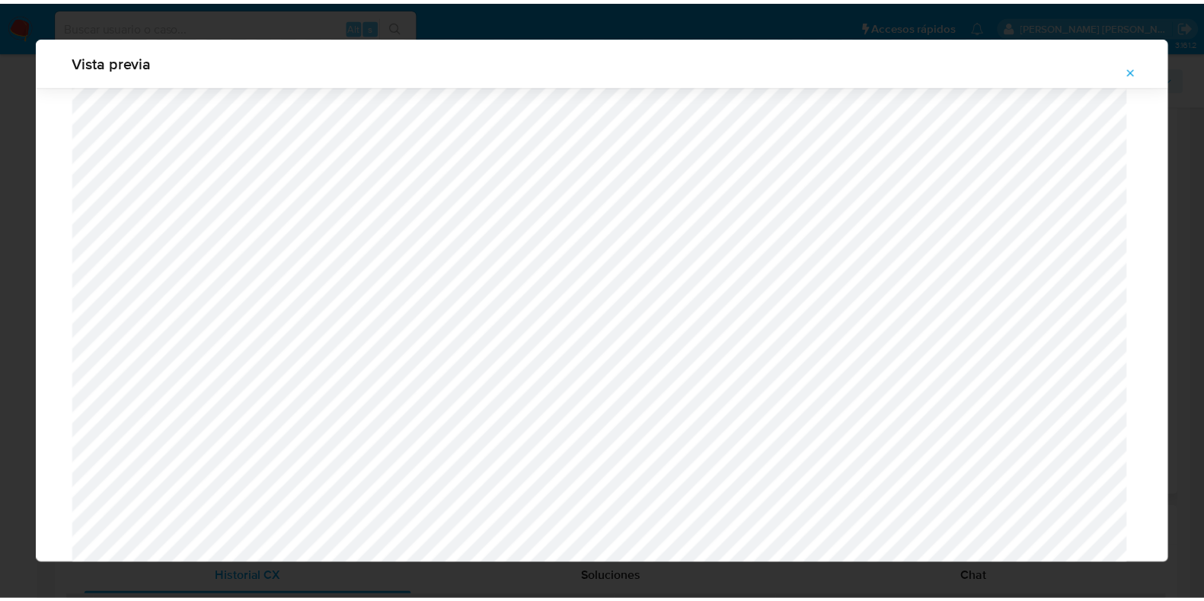
scroll to position [38, 0]
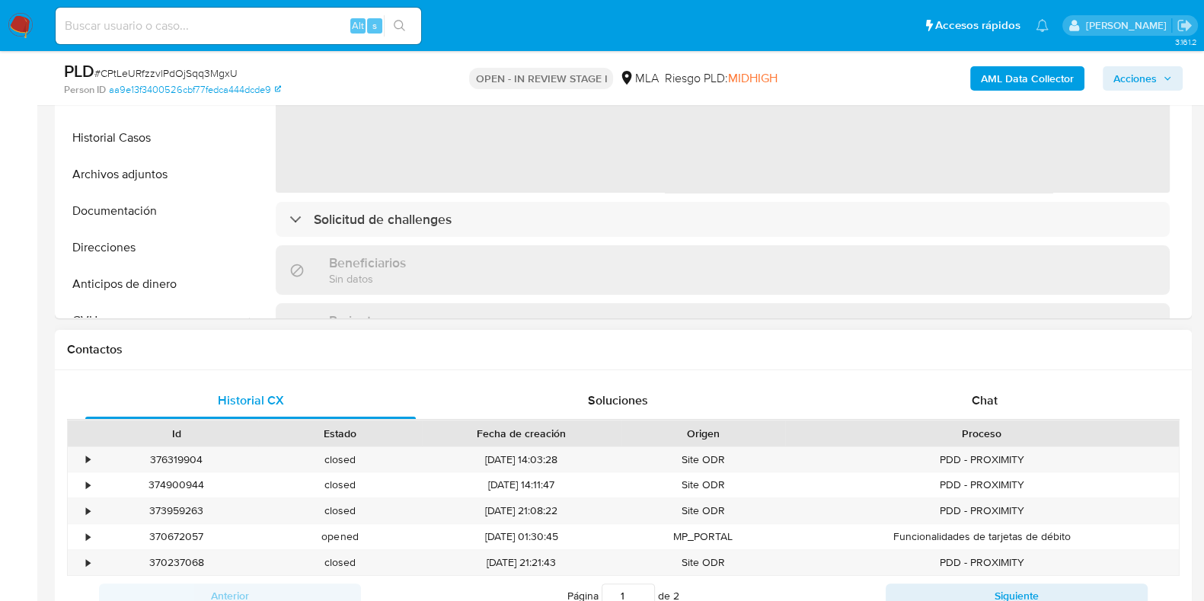
scroll to position [476, 0]
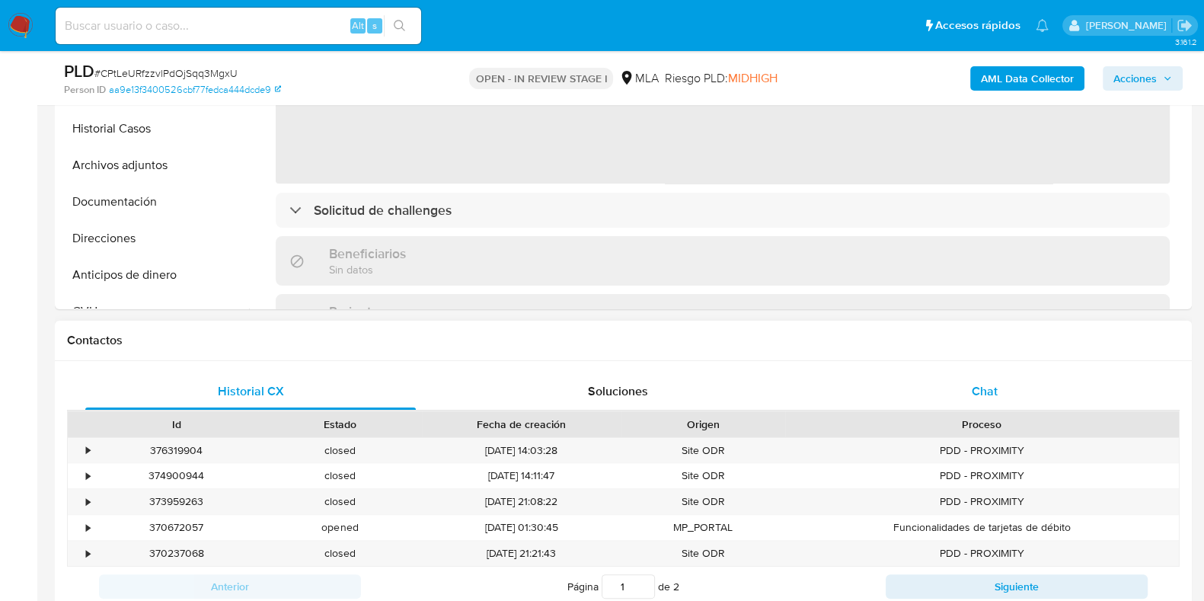
select select "10"
click at [973, 393] on span "Chat" at bounding box center [984, 391] width 26 height 18
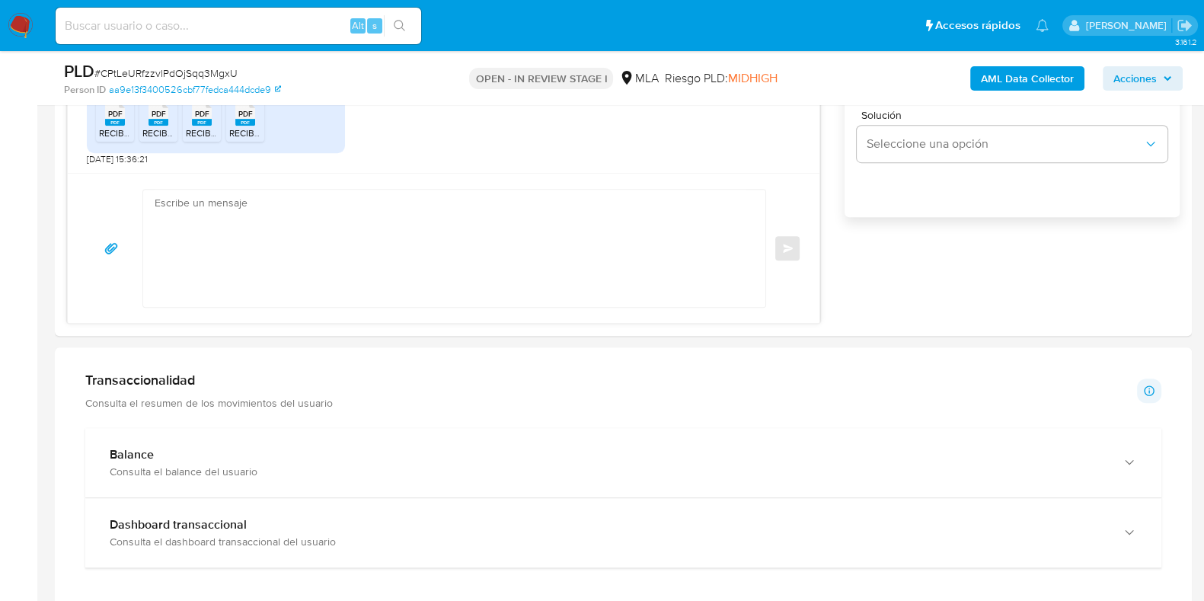
scroll to position [856, 0]
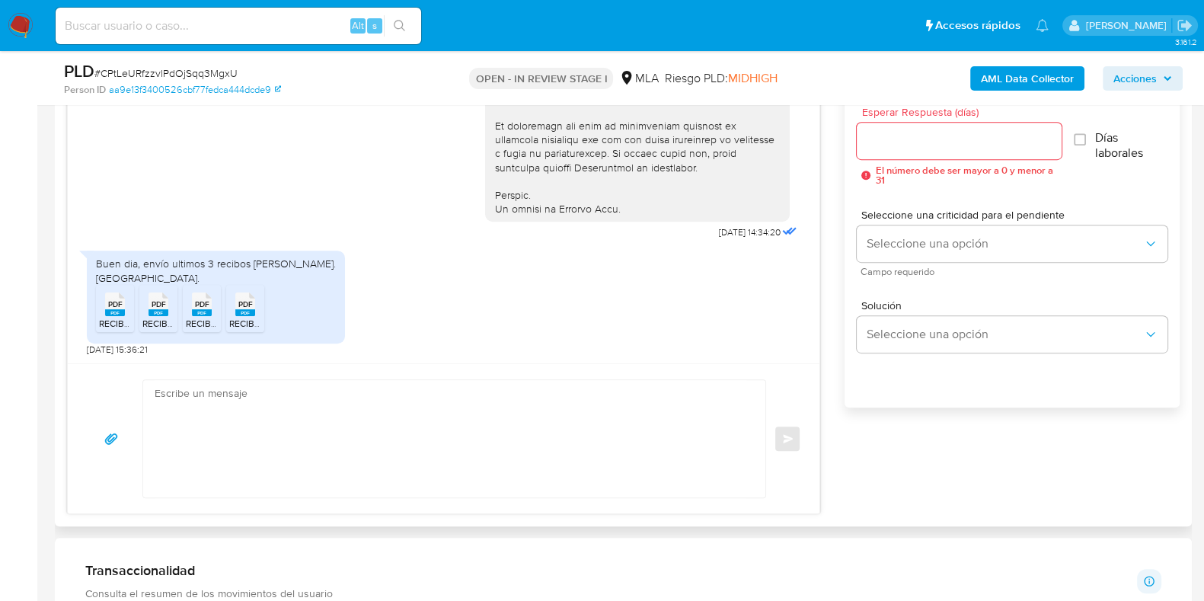
click at [117, 308] on span "PDF" at bounding box center [115, 304] width 14 height 10
click at [160, 307] on span "PDF" at bounding box center [159, 304] width 14 height 10
click at [207, 304] on span "PDF" at bounding box center [202, 304] width 14 height 10
click at [261, 307] on li "PDF PDF RECIBO SAC.pdf" at bounding box center [245, 308] width 38 height 47
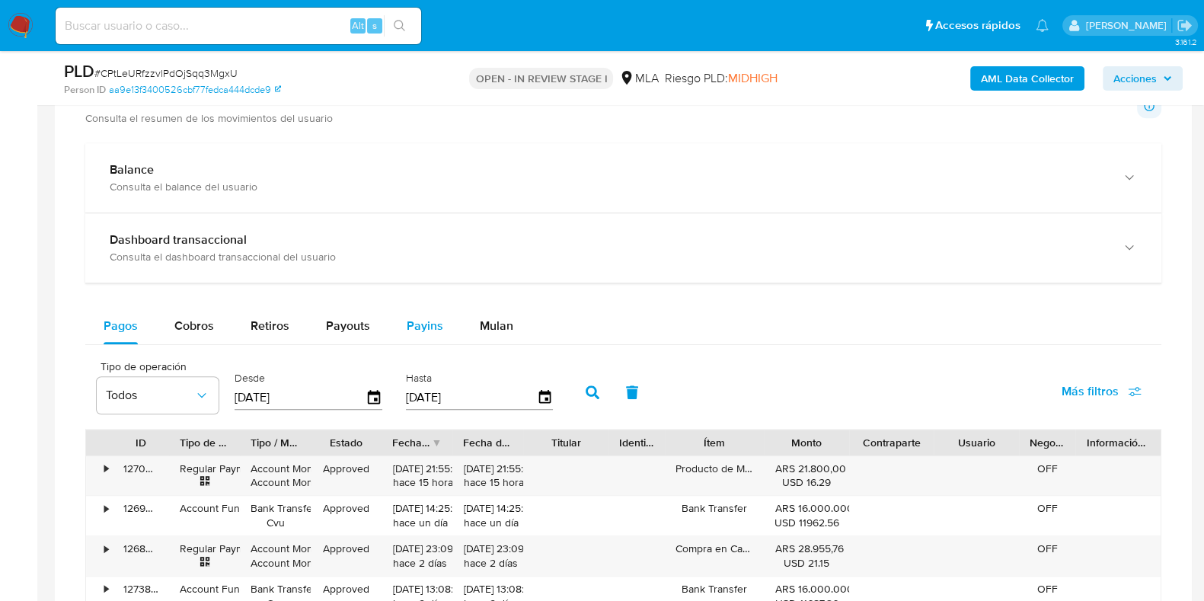
drag, startPoint x: 509, startPoint y: 329, endPoint x: 434, endPoint y: 336, distance: 74.9
click at [509, 329] on span "Mulan" at bounding box center [496, 326] width 33 height 18
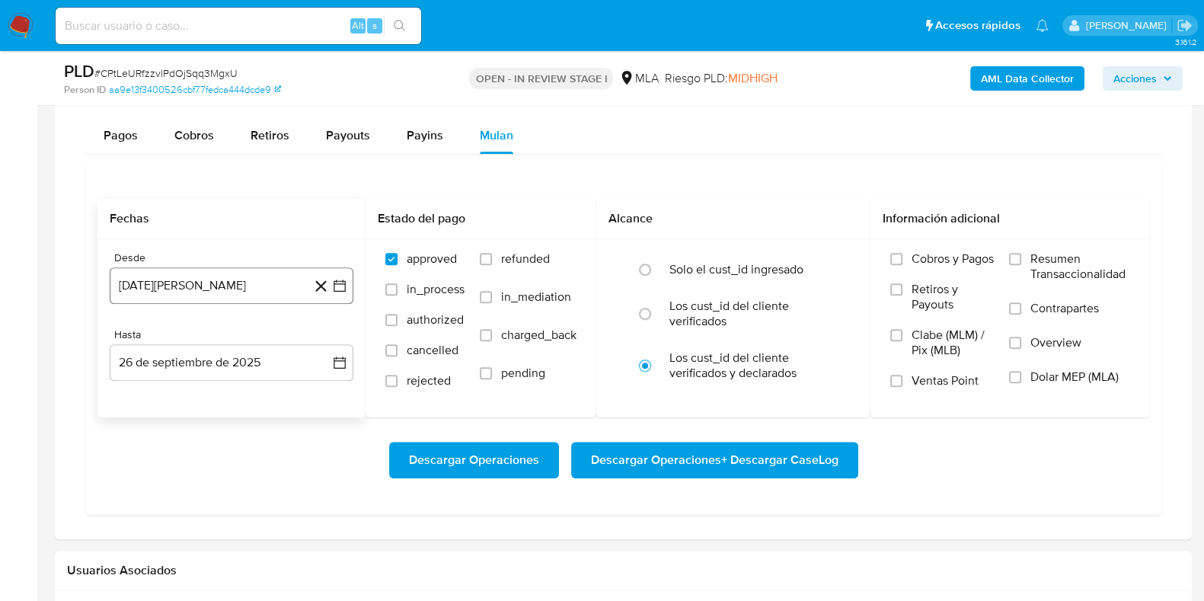
click at [272, 291] on button "26 de agosto de 2024" at bounding box center [232, 285] width 244 height 37
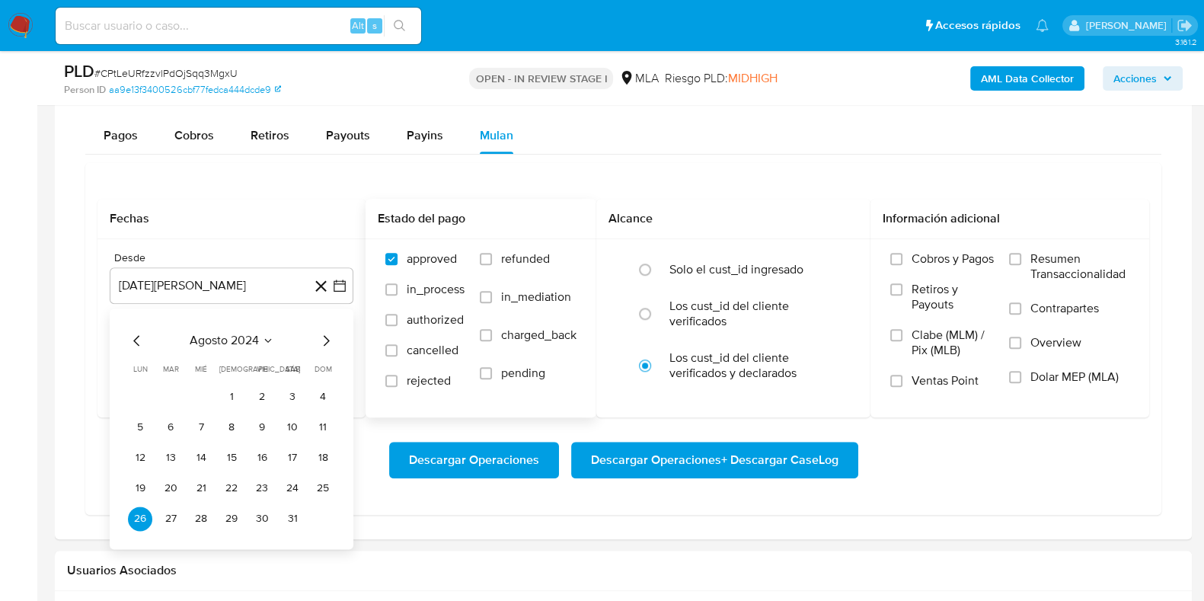
scroll to position [1618, 0]
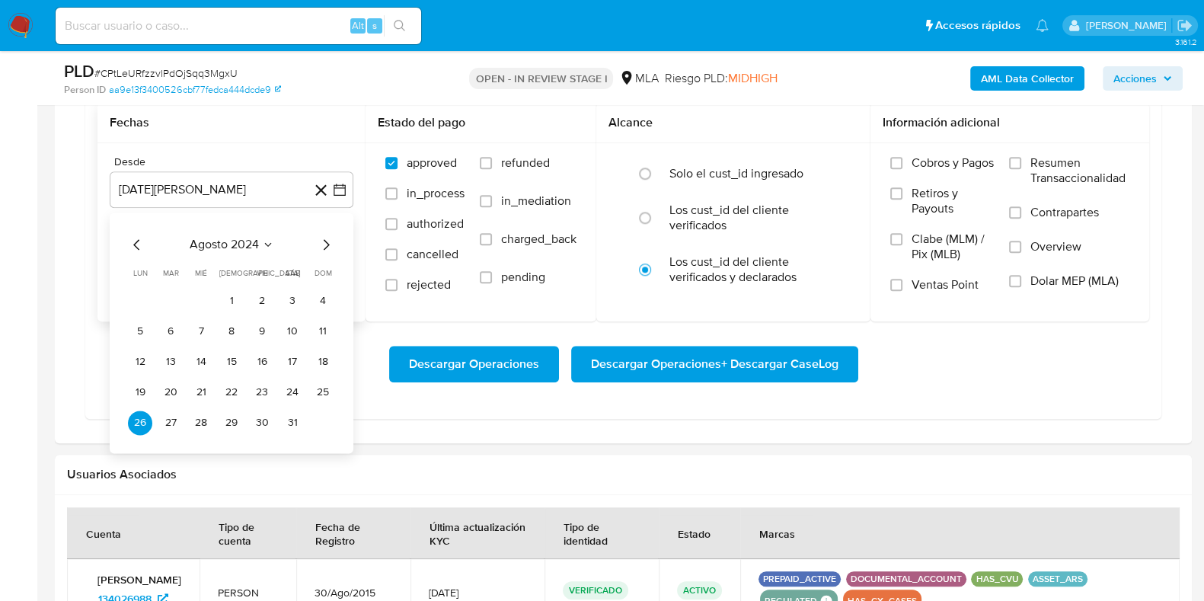
click at [324, 241] on icon "Mes siguiente" at bounding box center [326, 244] width 18 height 18
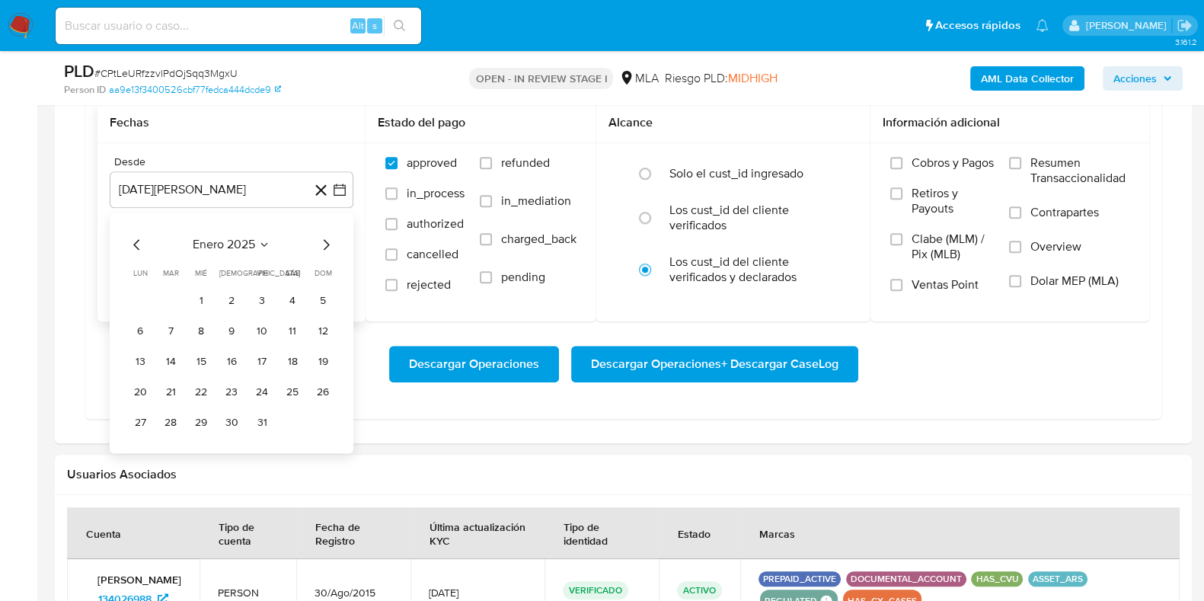
click at [324, 241] on icon "Mes siguiente" at bounding box center [326, 244] width 18 height 18
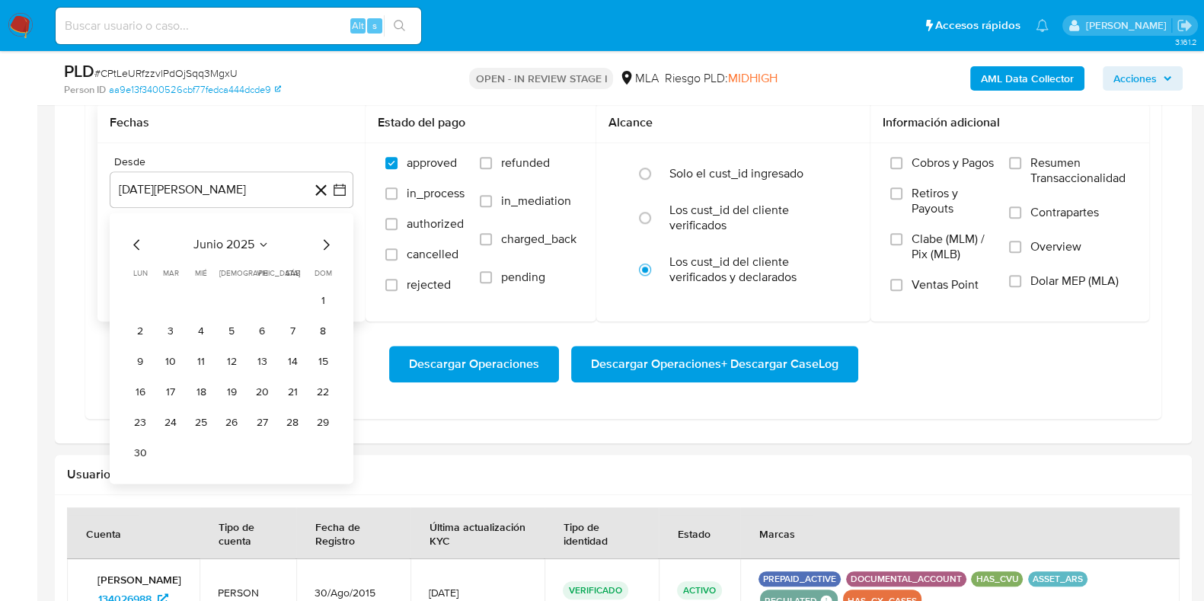
click at [324, 241] on icon "Mes siguiente" at bounding box center [326, 244] width 18 height 18
click at [255, 291] on button "1" at bounding box center [262, 301] width 24 height 24
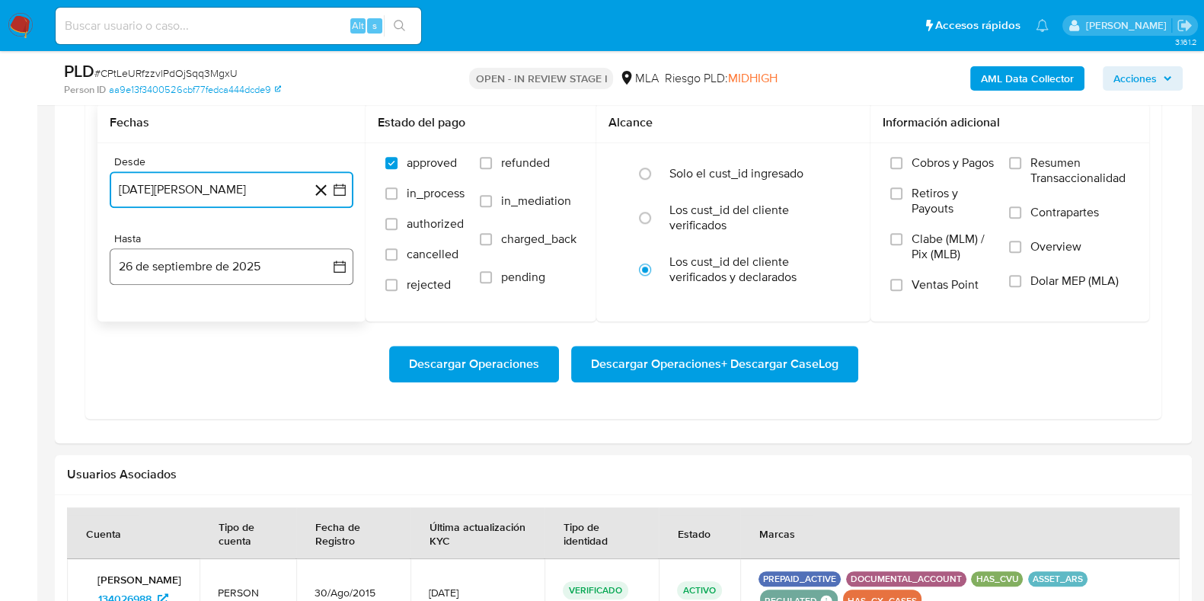
click at [245, 278] on button "26 de septiembre de 2025" at bounding box center [232, 266] width 244 height 37
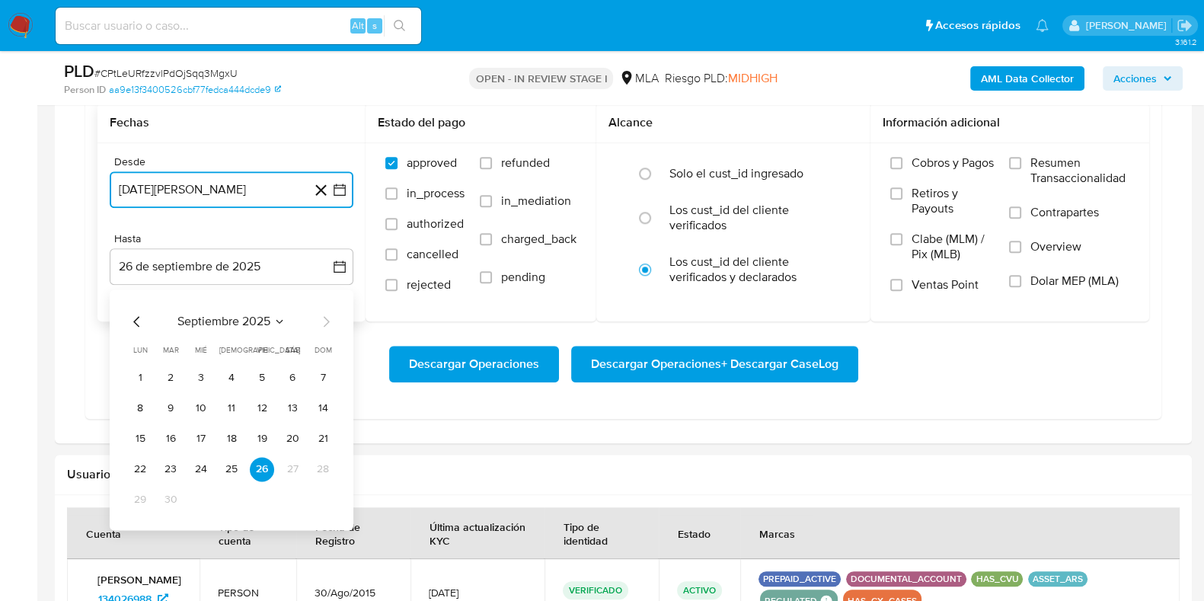
click at [140, 320] on icon "Mes anterior" at bounding box center [137, 321] width 18 height 18
click at [324, 493] on button "31" at bounding box center [323, 499] width 24 height 24
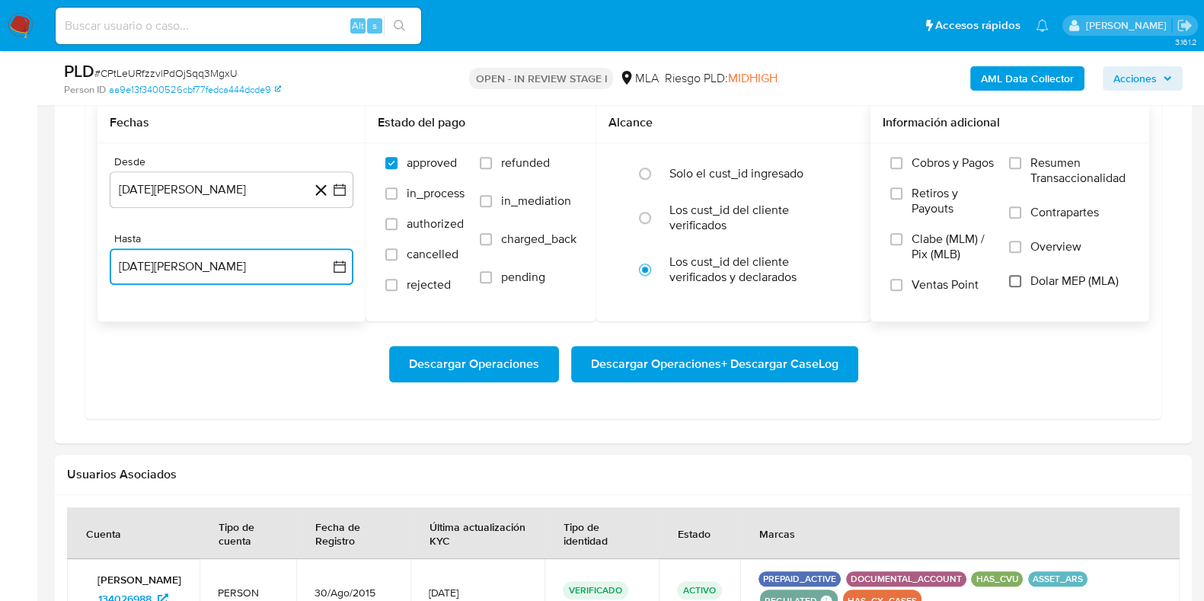
click at [1020, 279] on input "Dolar MEP (MLA)" at bounding box center [1015, 281] width 12 height 12
click at [729, 373] on span "Descargar Operaciones + Descargar CaseLog" at bounding box center [714, 363] width 247 height 33
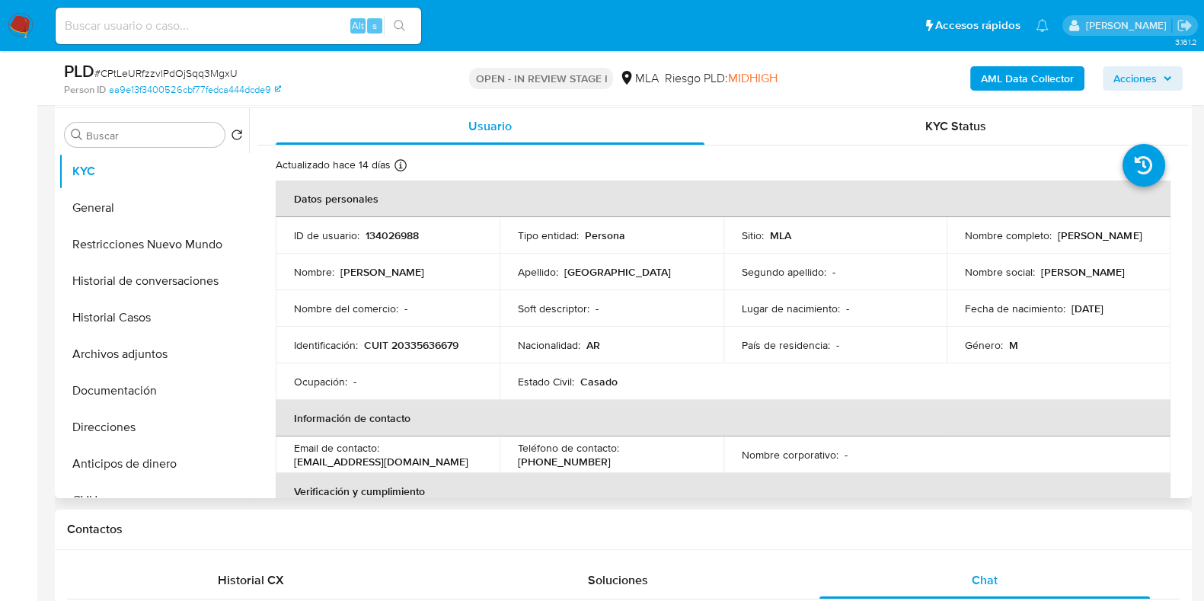
scroll to position [285, 0]
click at [403, 241] on p "134026988" at bounding box center [391, 237] width 53 height 14
copy p "134026988"
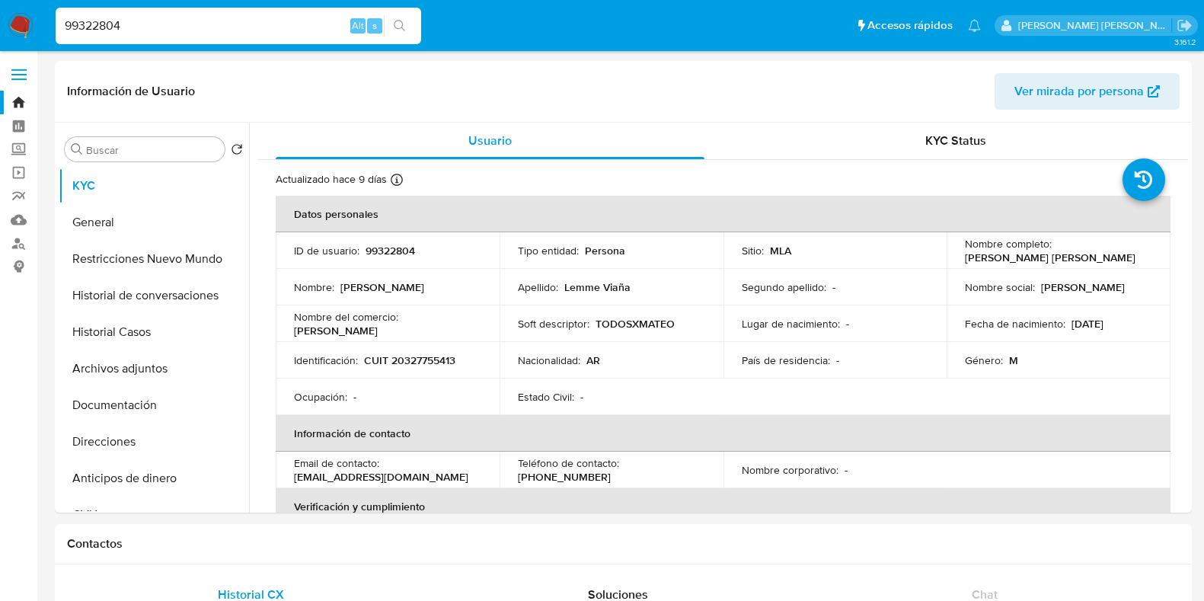
select select "10"
drag, startPoint x: 109, startPoint y: 221, endPoint x: 234, endPoint y: 202, distance: 126.3
click at [110, 221] on button "General" at bounding box center [154, 222] width 190 height 37
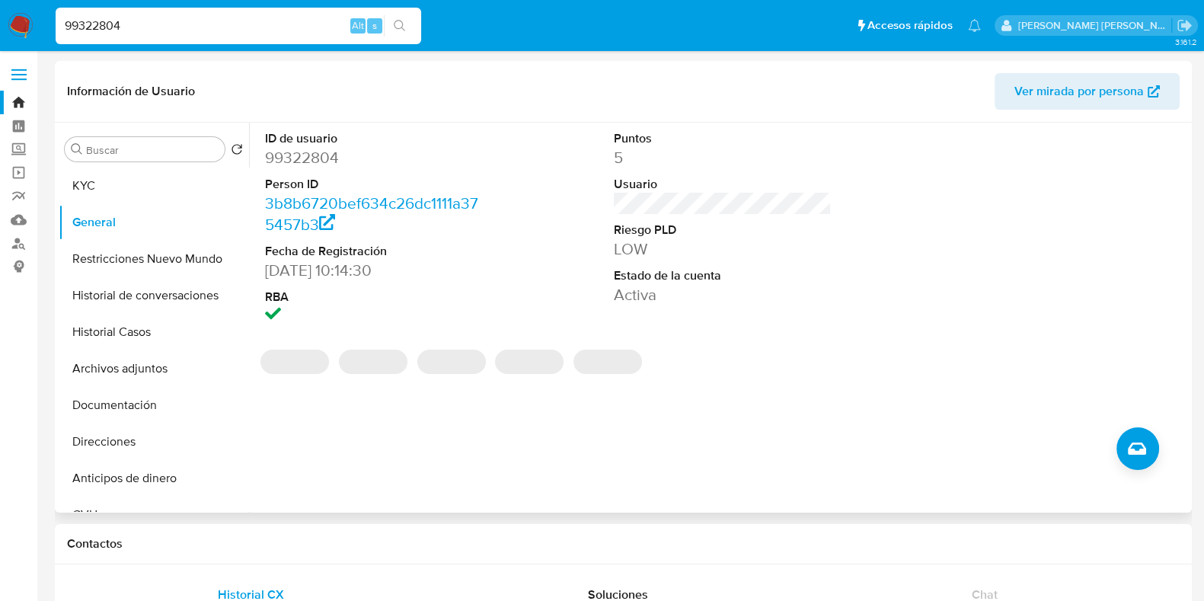
click at [302, 154] on dd "99322804" at bounding box center [374, 157] width 218 height 21
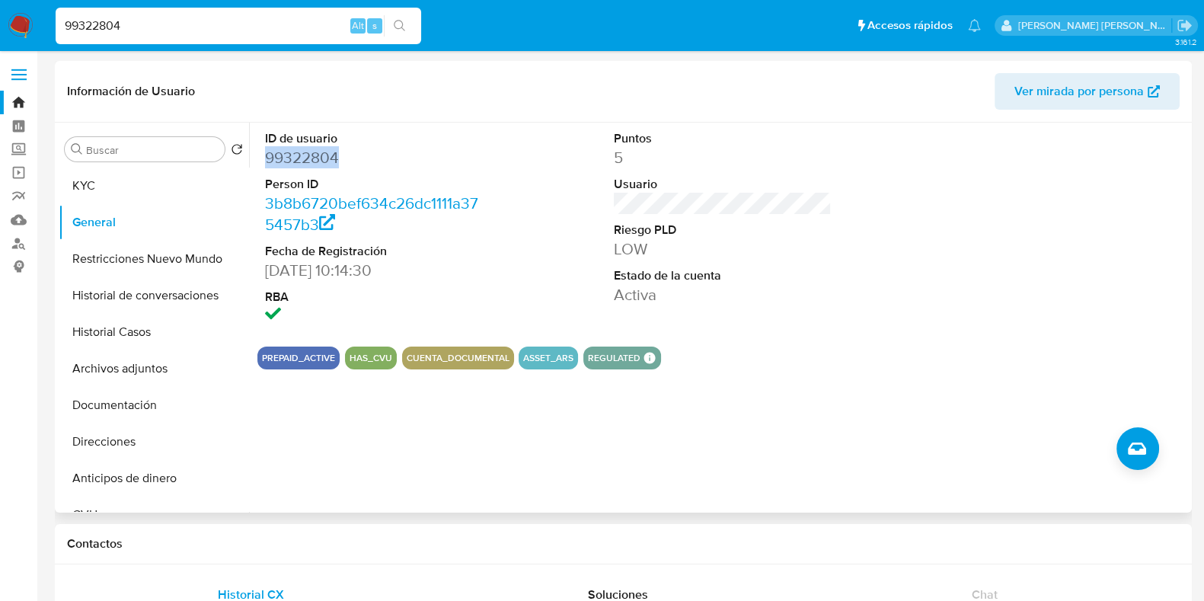
copy dd "99322804"
click at [147, 180] on button "KYC" at bounding box center [148, 185] width 178 height 37
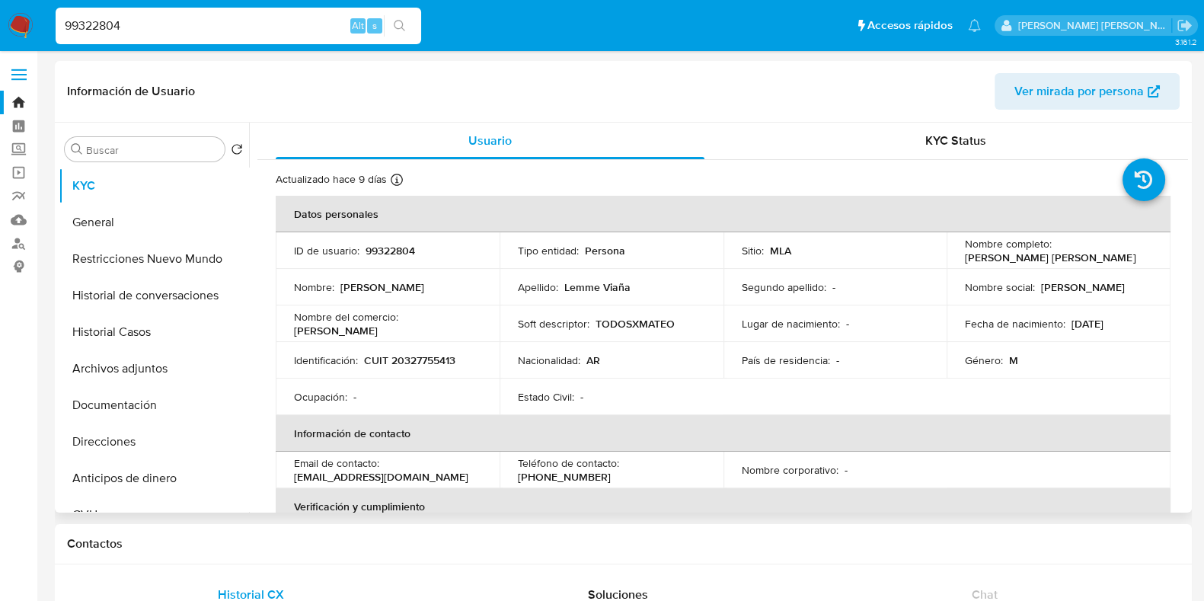
click at [420, 363] on p "CUIT 20327755413" at bounding box center [409, 360] width 91 height 14
copy p "20327755413"
click at [174, 329] on button "Historial Casos" at bounding box center [148, 332] width 178 height 37
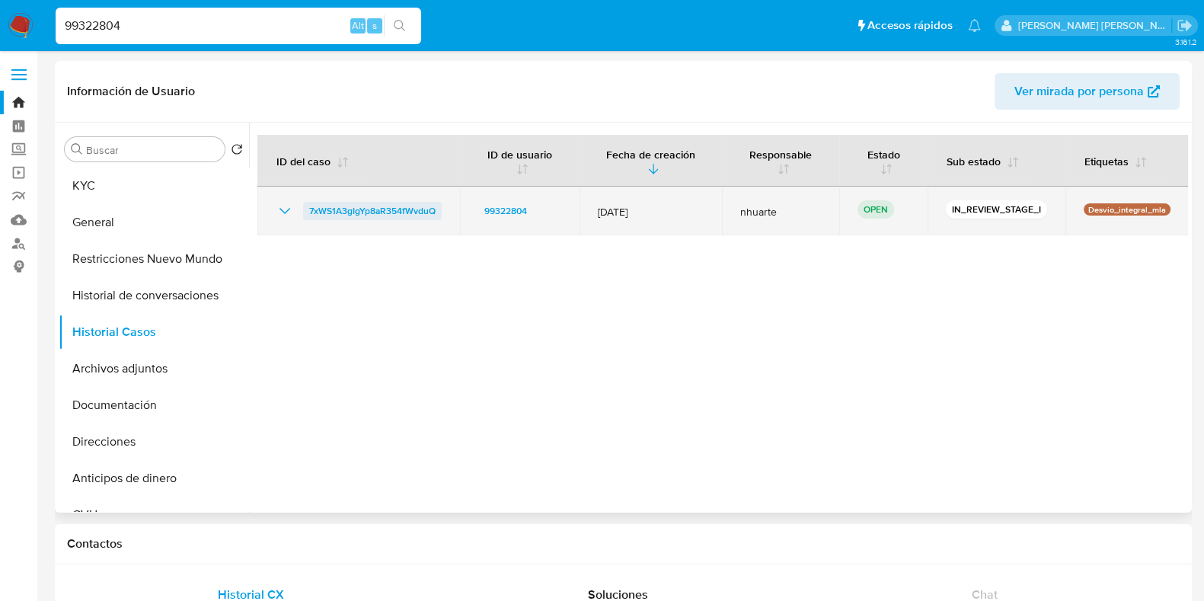
click at [423, 211] on span "7xWS1A3gIgYp8aR354fWvduQ" at bounding box center [372, 211] width 126 height 18
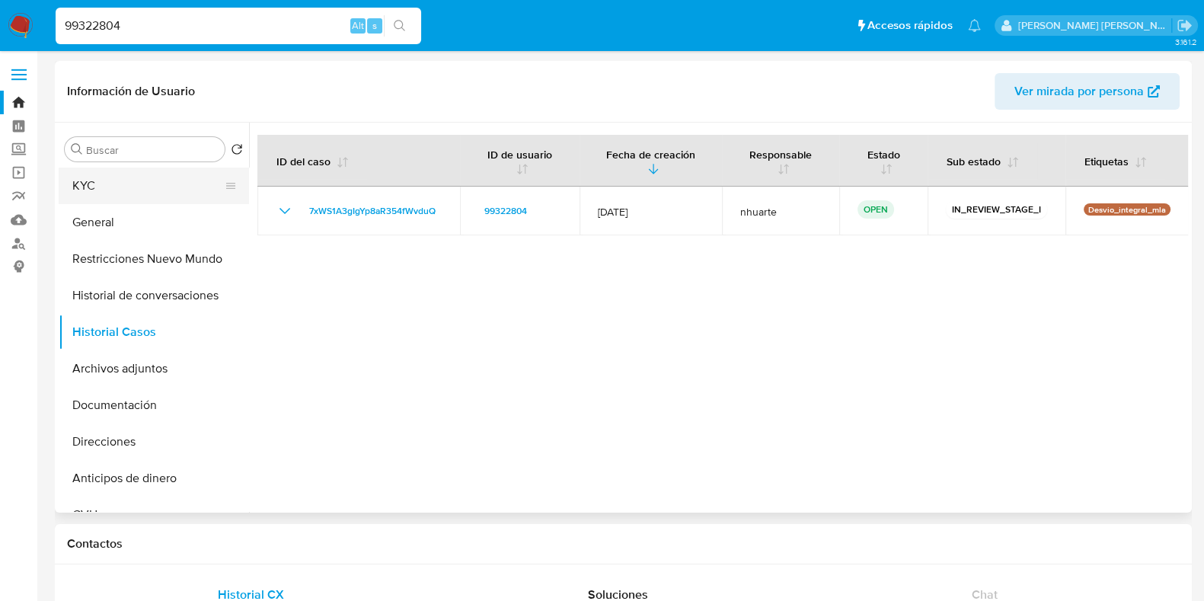
click at [137, 190] on button "KYC" at bounding box center [148, 185] width 178 height 37
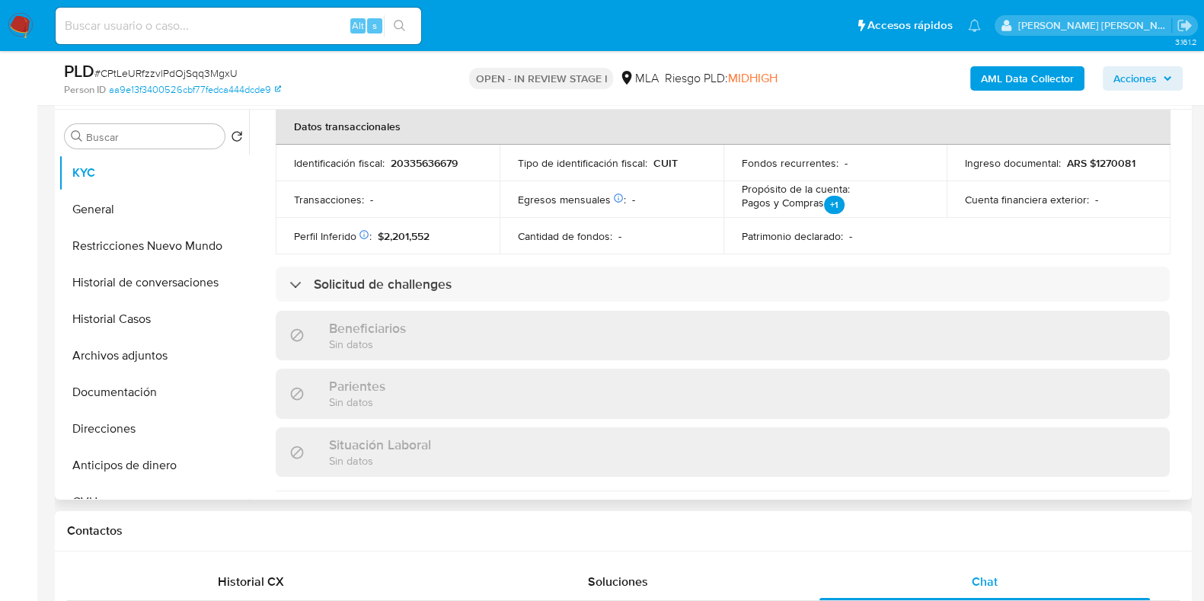
scroll to position [94, 0]
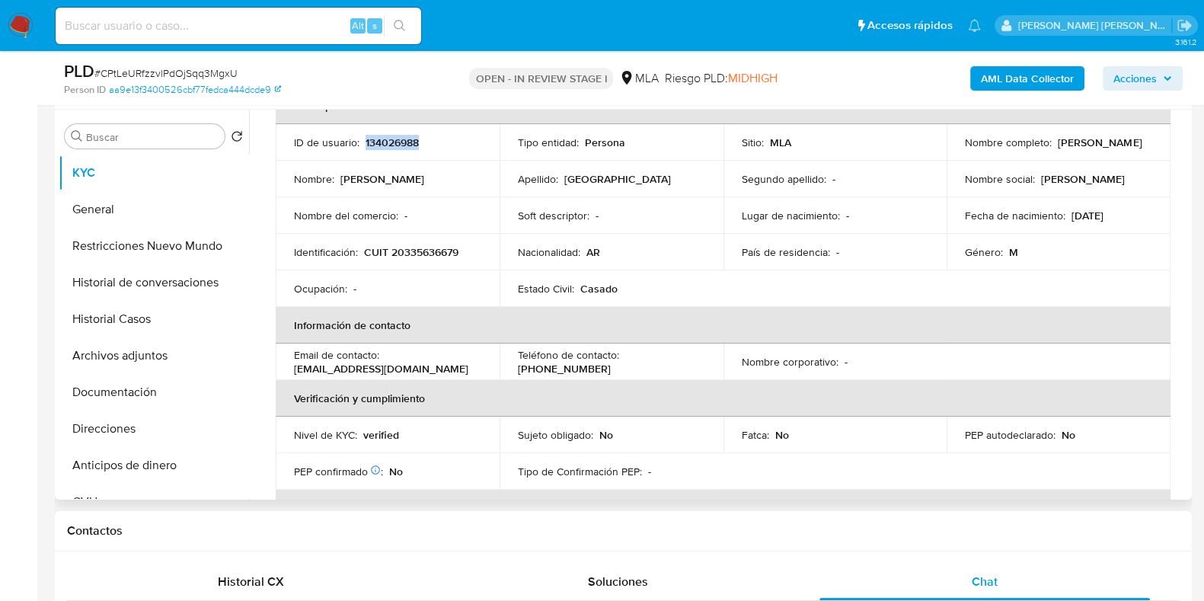
click at [379, 142] on p "134026988" at bounding box center [391, 143] width 53 height 14
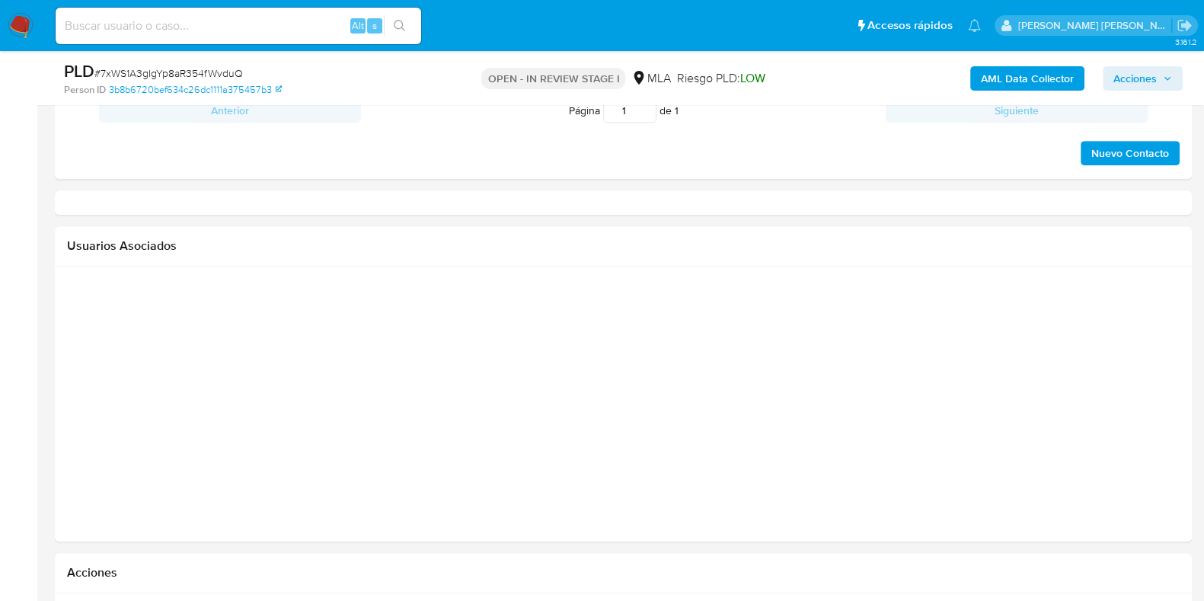
select select "10"
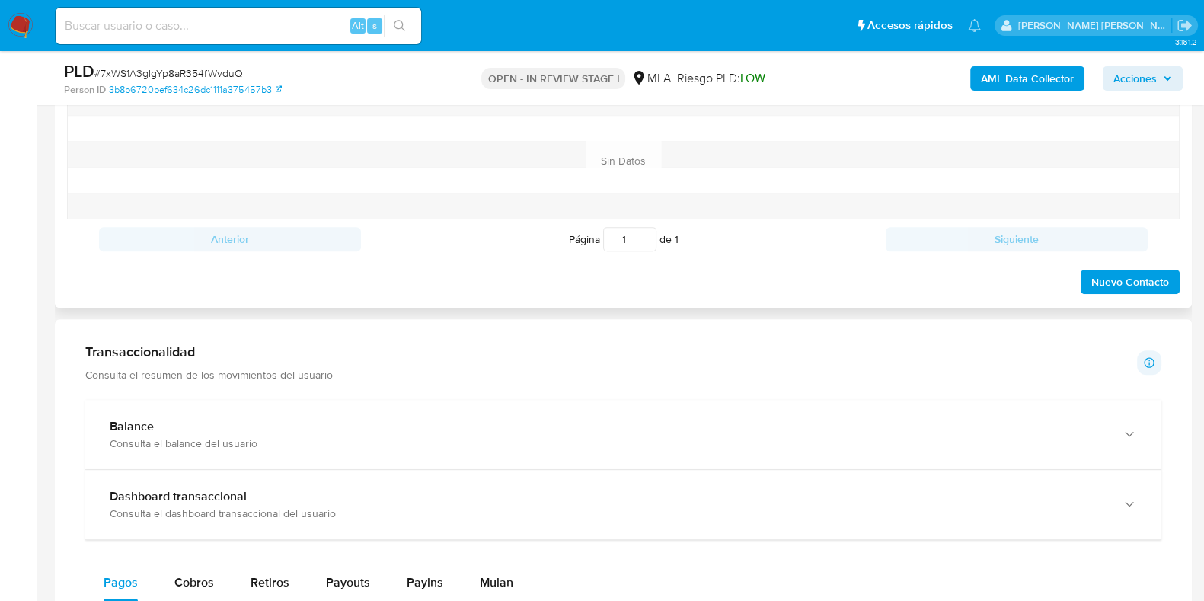
scroll to position [761, 0]
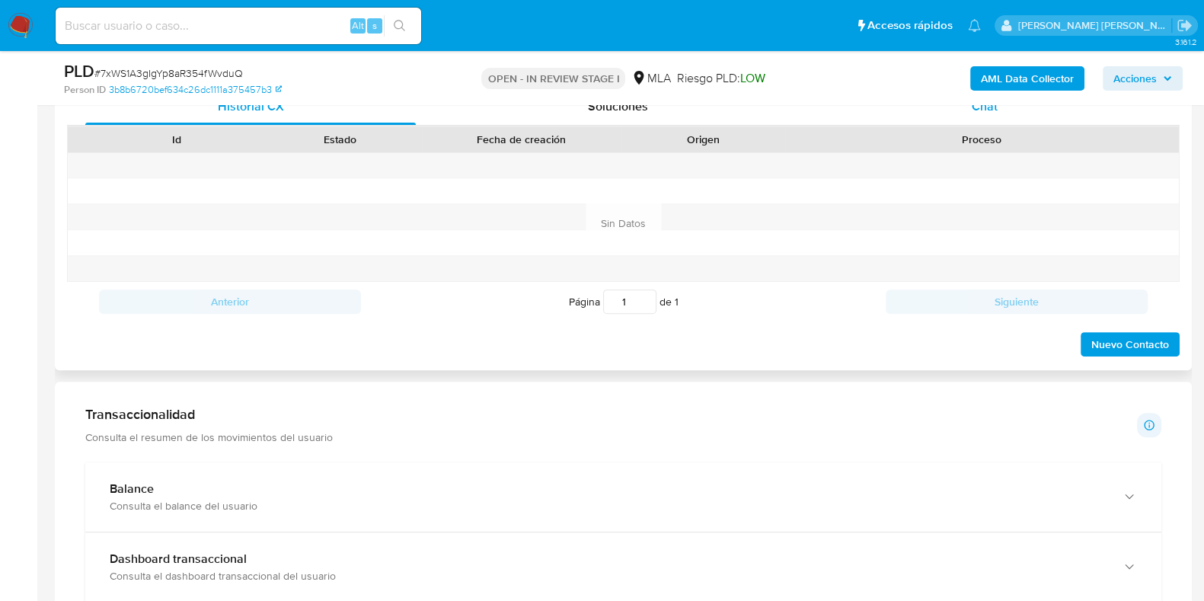
click at [969, 108] on div "Chat" at bounding box center [984, 106] width 330 height 37
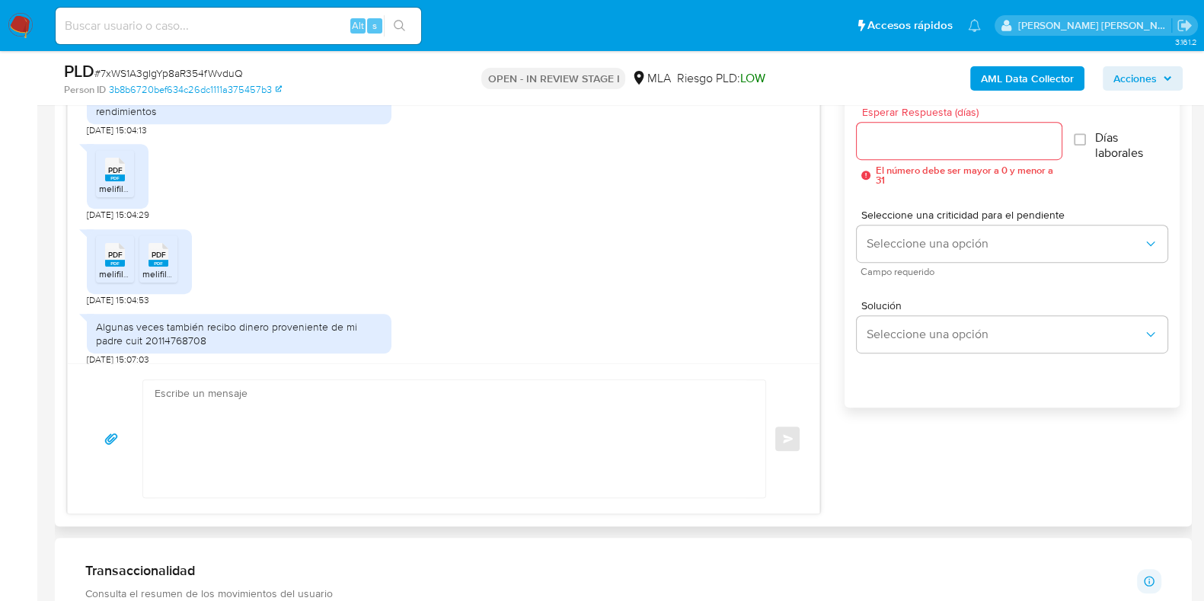
scroll to position [896, 0]
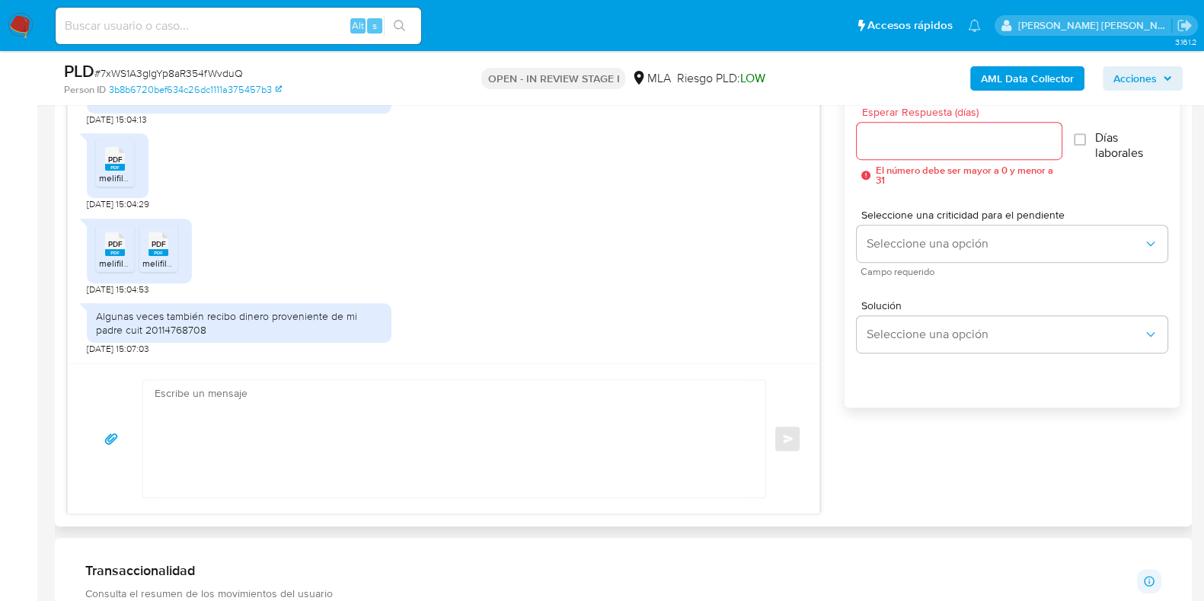
click at [123, 173] on span "melifile3777020065578322790.pdf" at bounding box center [170, 177] width 142 height 13
click at [120, 250] on rect at bounding box center [115, 252] width 20 height 7
drag, startPoint x: 164, startPoint y: 254, endPoint x: 187, endPoint y: 254, distance: 23.6
click at [164, 255] on icon "PDF" at bounding box center [158, 244] width 20 height 27
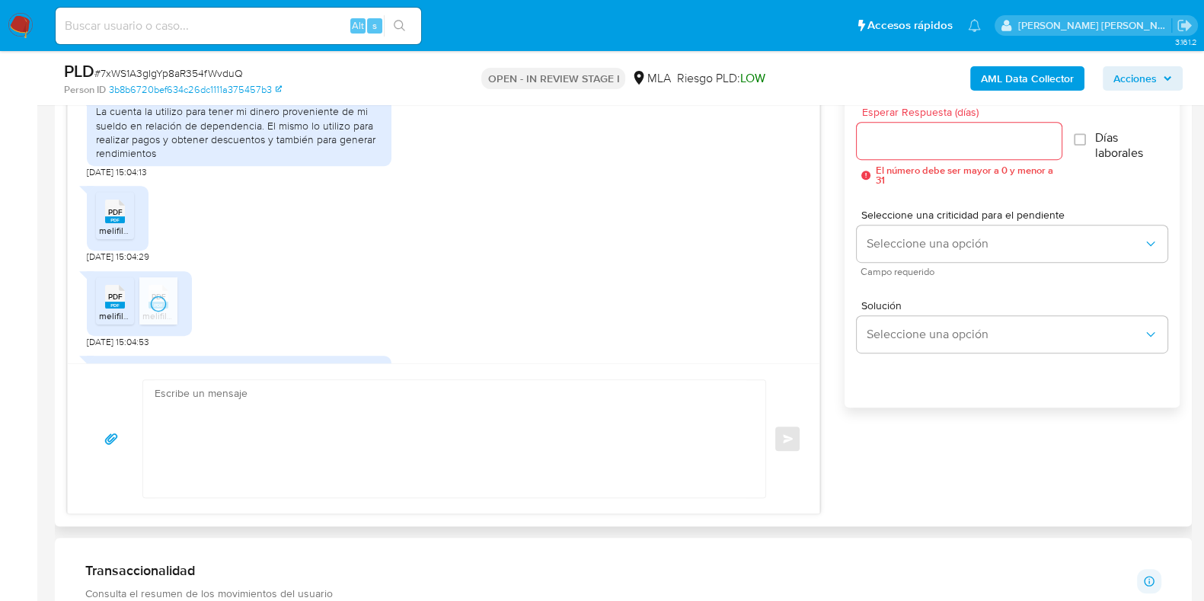
scroll to position [706, 0]
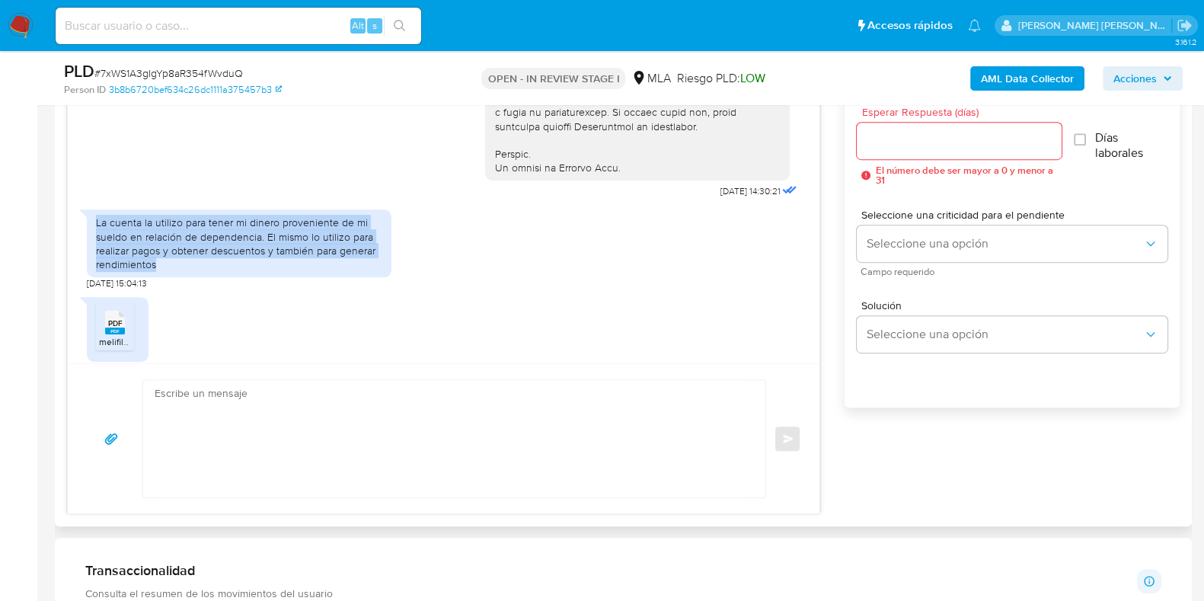
drag, startPoint x: 96, startPoint y: 250, endPoint x: 167, endPoint y: 292, distance: 83.3
click at [167, 271] on div "La cuenta la utilizo para tener mi dinero proveniente de mi sueldo en relación …" at bounding box center [239, 243] width 286 height 56
copy div "La cuenta la utilizo para tener mi dinero proveniente de mi sueldo en relación …"
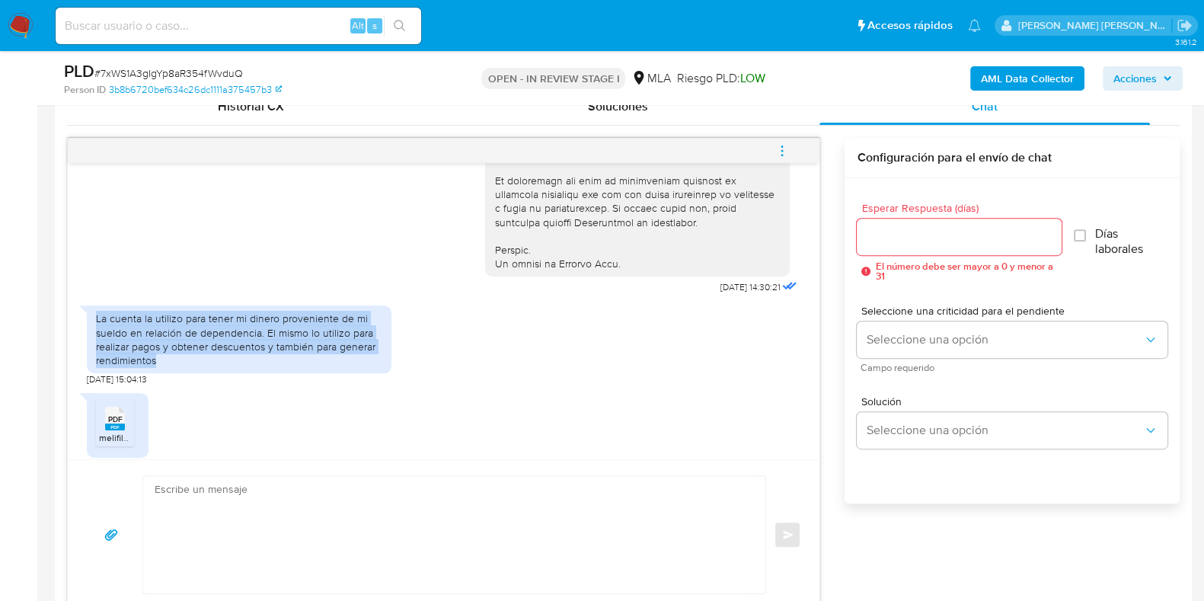
scroll to position [896, 0]
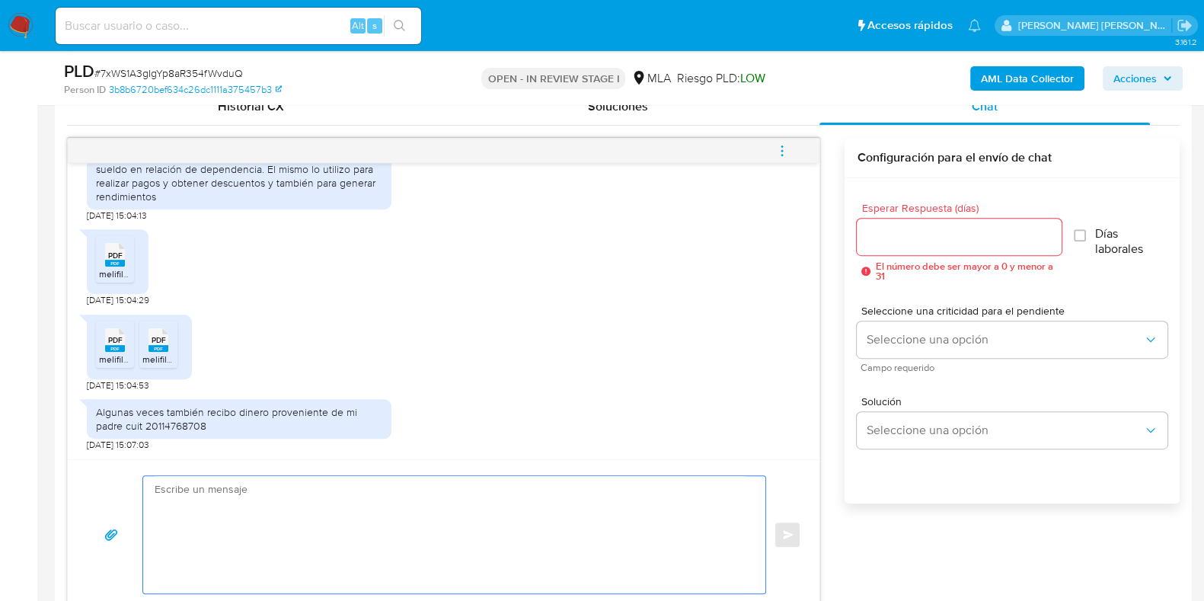
paste textarea "Hola, ¡Muchas gracias por tu respuesta! Confirmamos la recepción de la document…"
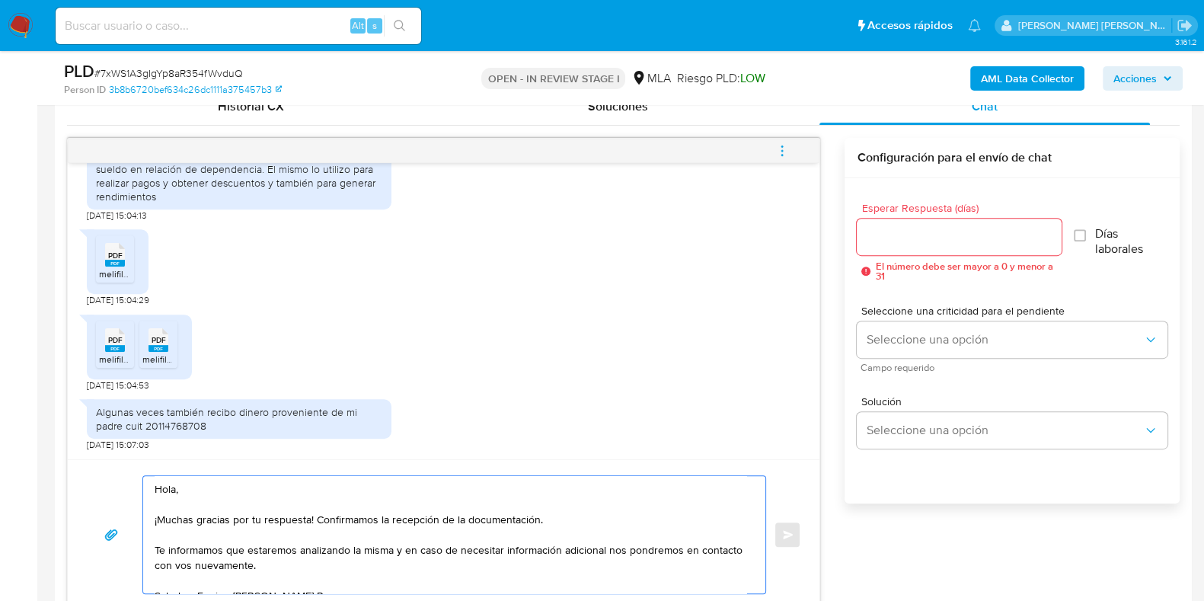
scroll to position [777, 0]
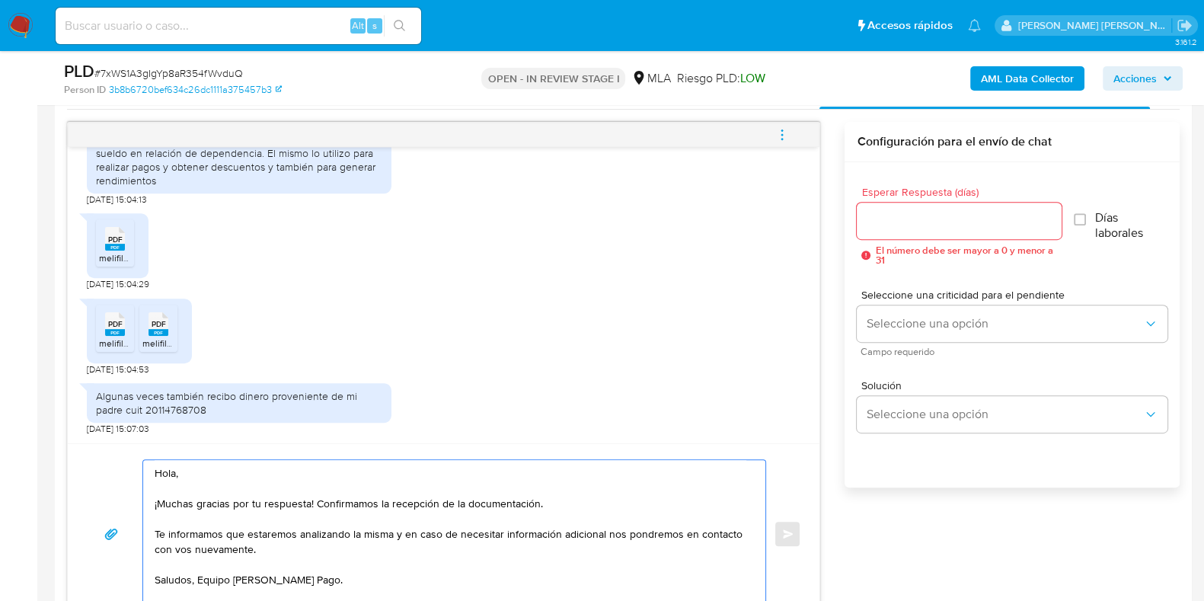
type textarea "Hola, ¡Muchas gracias por tu respuesta! Confirmamos la recepción de la document…"
click at [865, 216] on input "Esperar Respuesta (días)" at bounding box center [958, 221] width 204 height 20
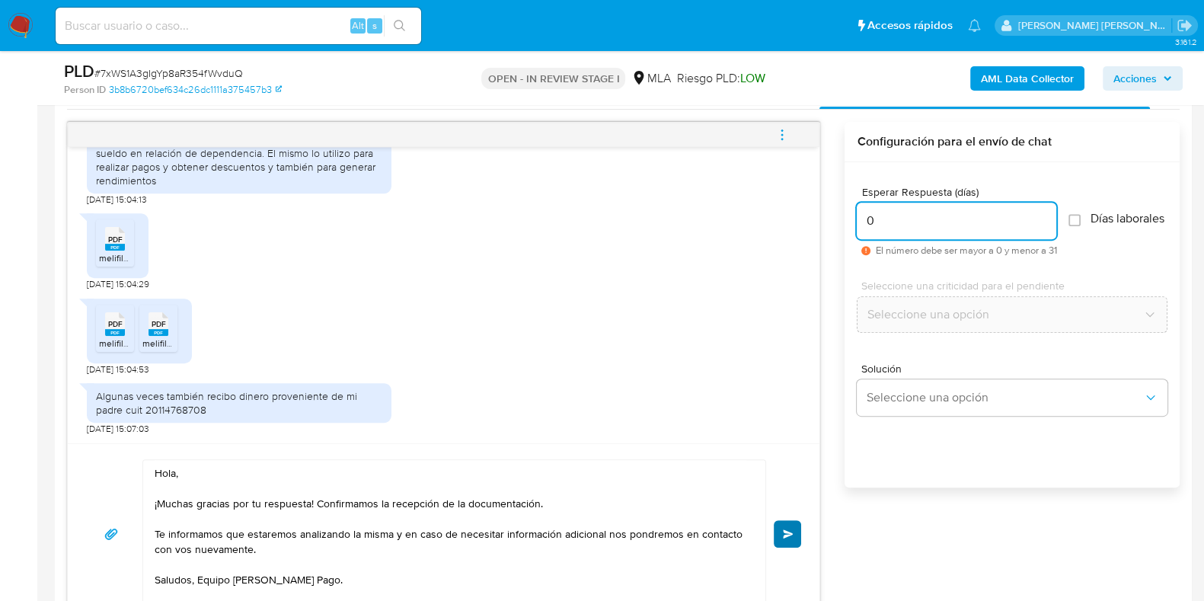
type input "0"
click at [787, 521] on button "Enviar" at bounding box center [787, 533] width 27 height 27
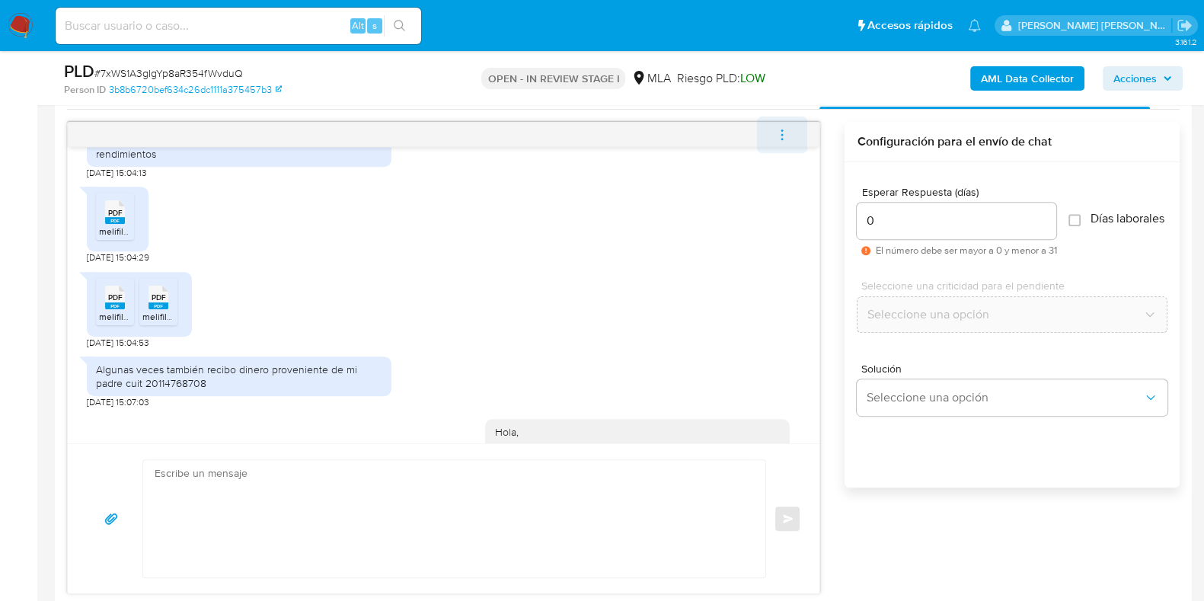
scroll to position [1079, 0]
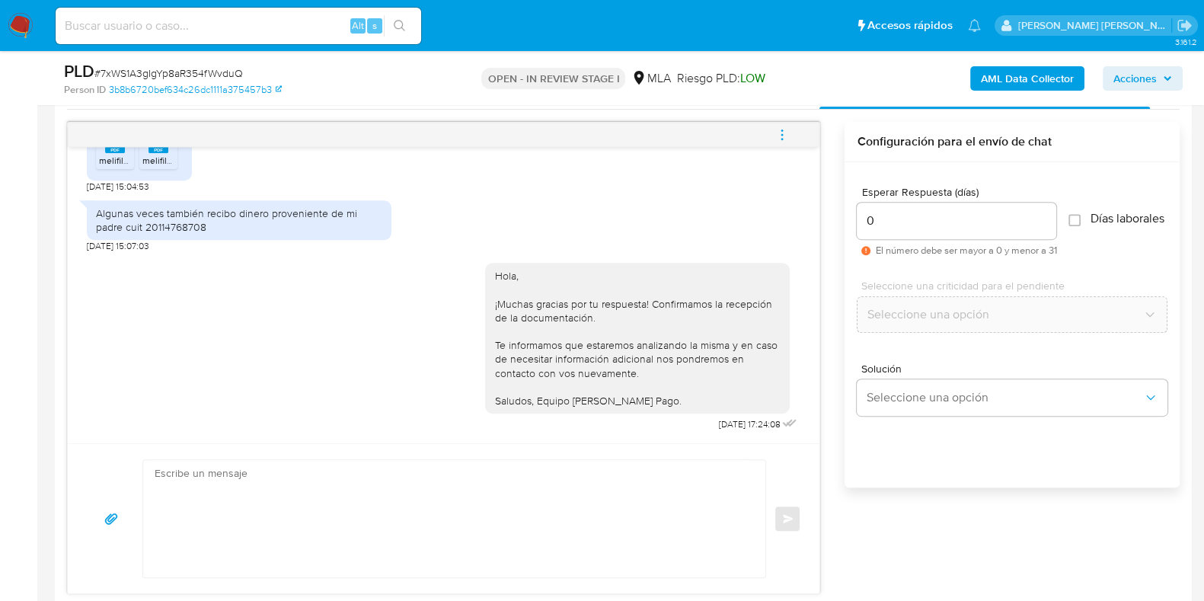
click at [784, 128] on icon "menu-action" at bounding box center [782, 135] width 14 height 14
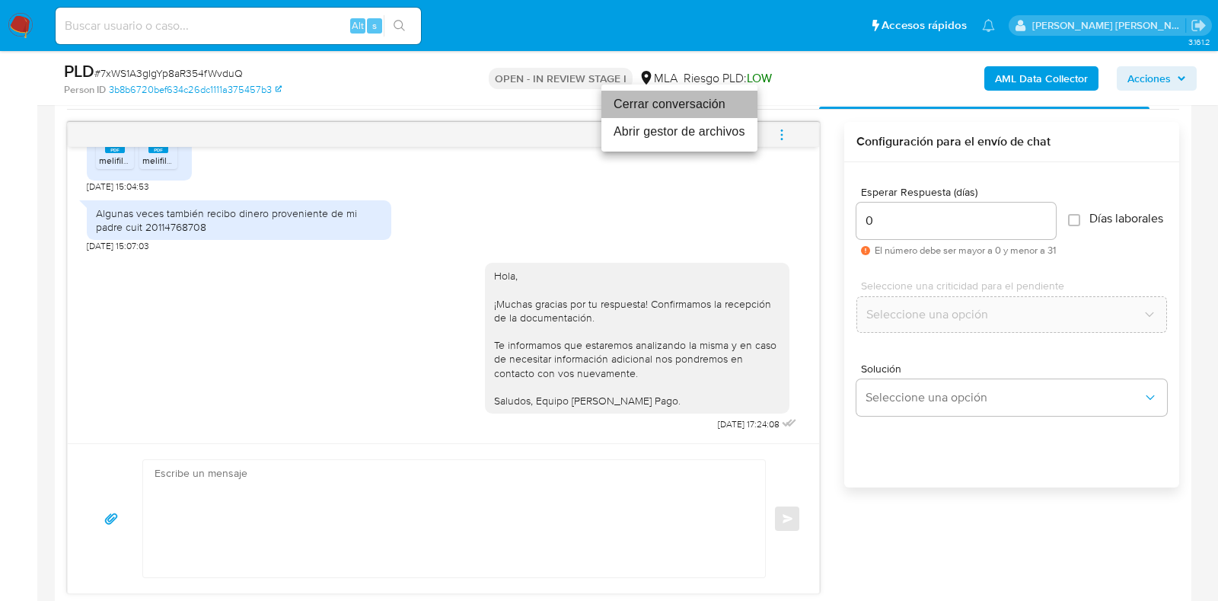
click at [722, 110] on li "Cerrar conversación" at bounding box center [679, 104] width 156 height 27
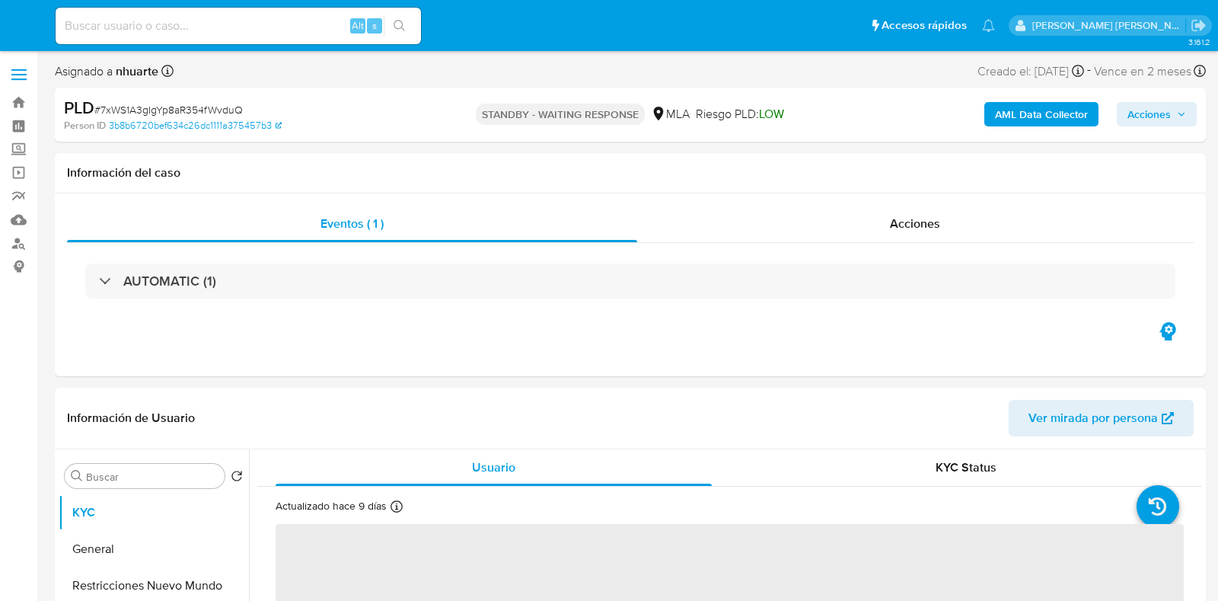
select select "10"
